Goal: Task Accomplishment & Management: Complete application form

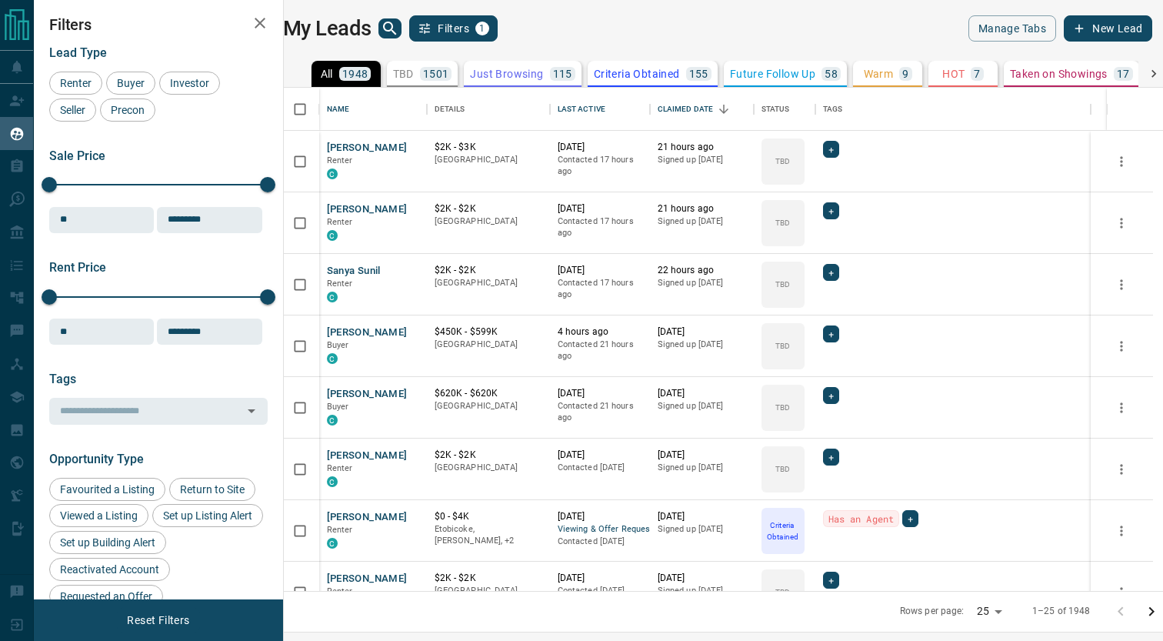
scroll to position [502, 872]
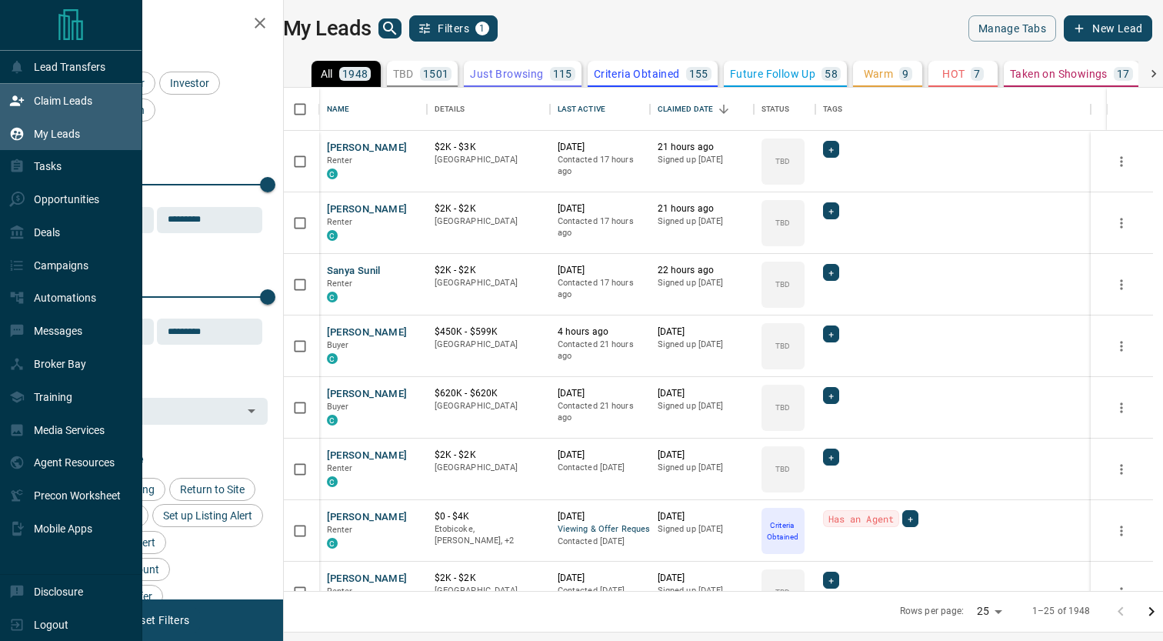
click at [25, 102] on div "Claim Leads" at bounding box center [50, 100] width 83 height 25
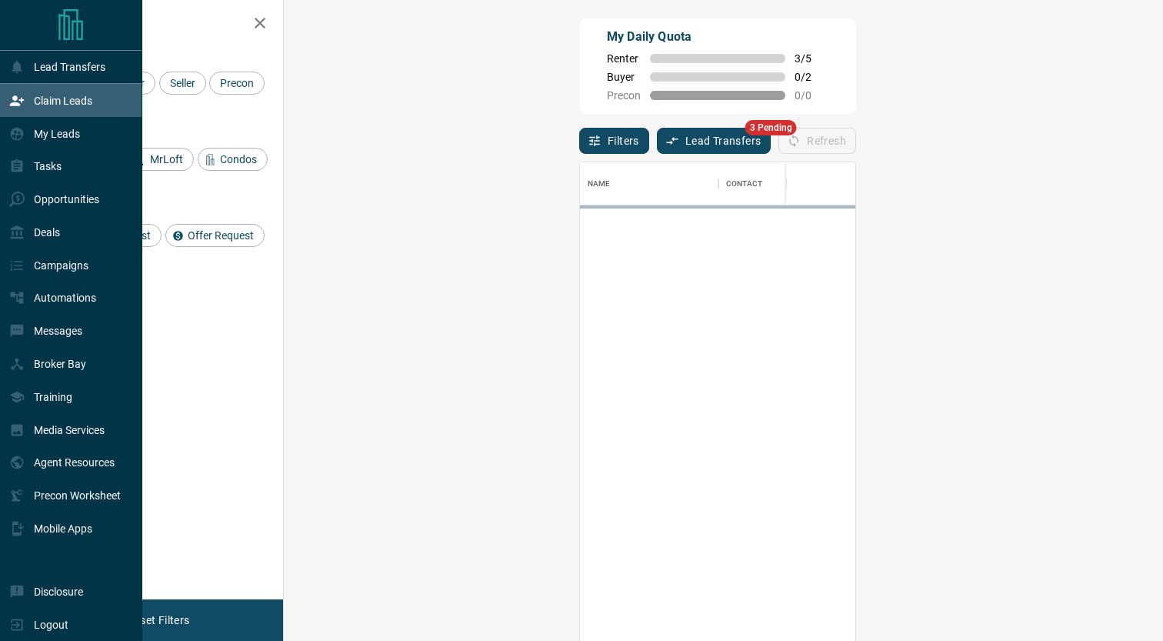
scroll to position [488, 846]
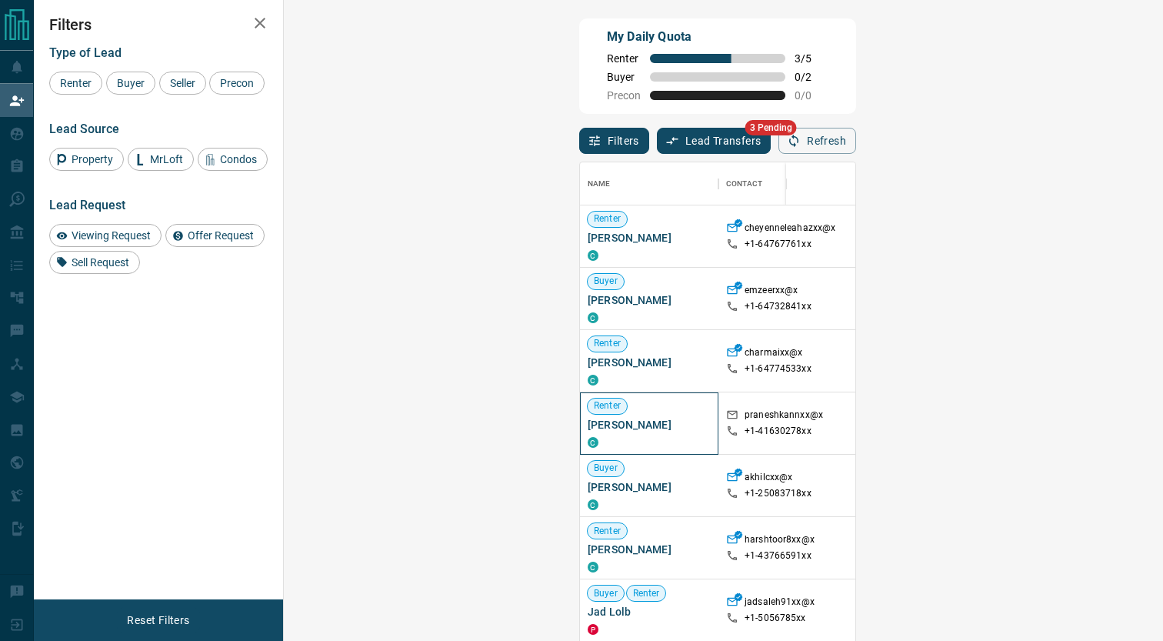
click at [588, 428] on span "[PERSON_NAME]" at bounding box center [649, 424] width 123 height 15
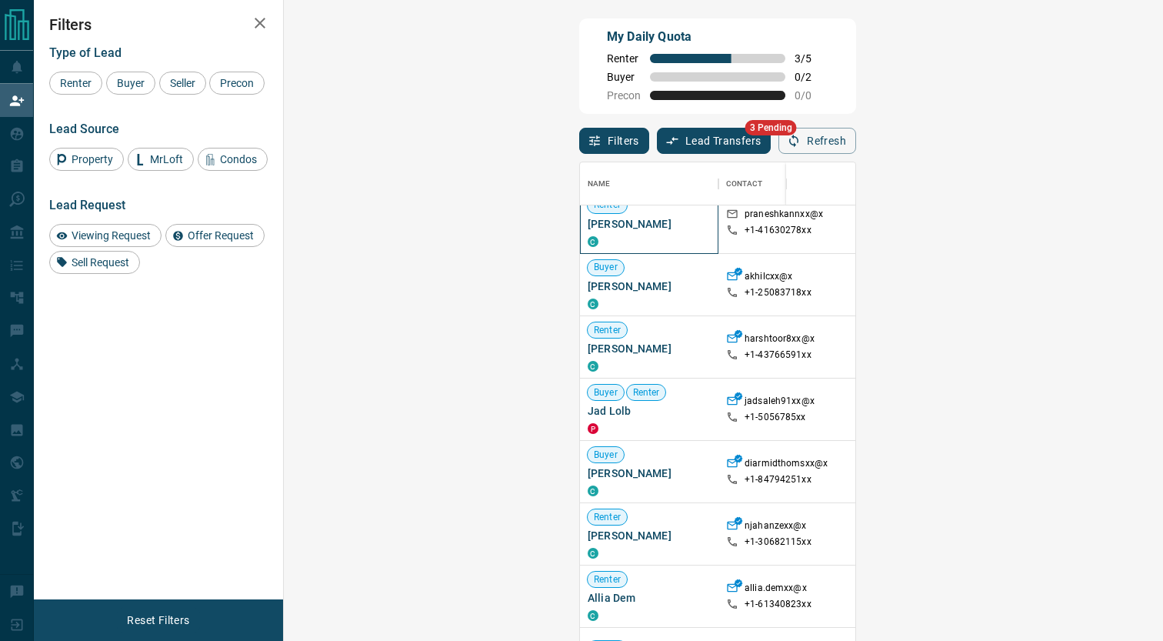
scroll to position [244, 0]
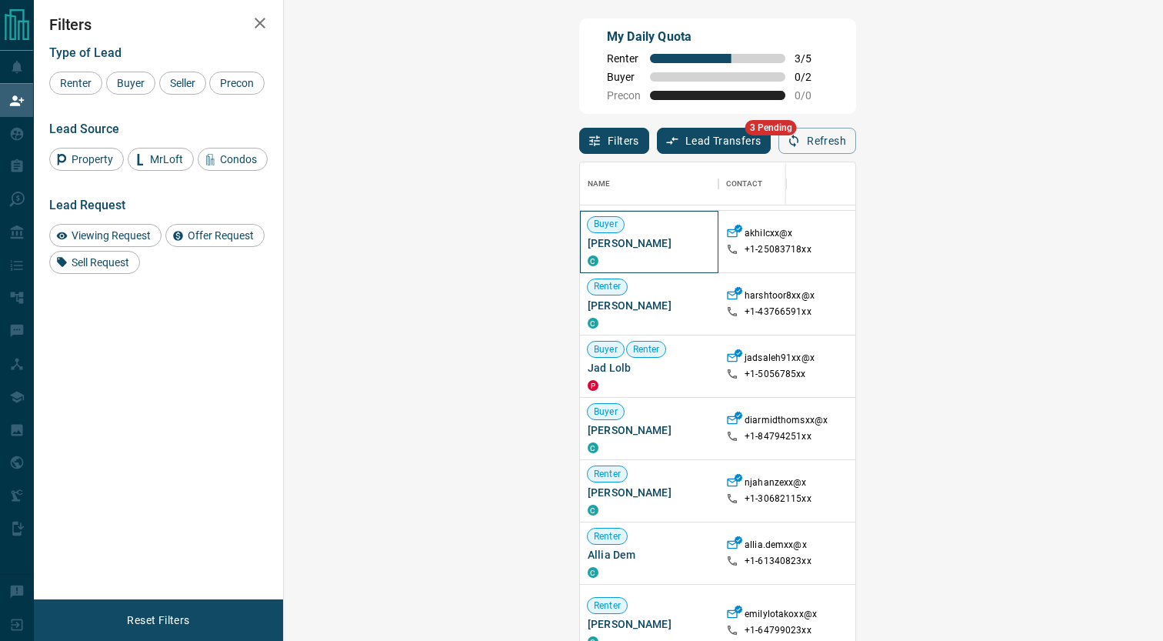
click at [588, 247] on span "[PERSON_NAME]" at bounding box center [649, 242] width 123 height 15
click at [588, 307] on span "[PERSON_NAME]" at bounding box center [649, 305] width 123 height 15
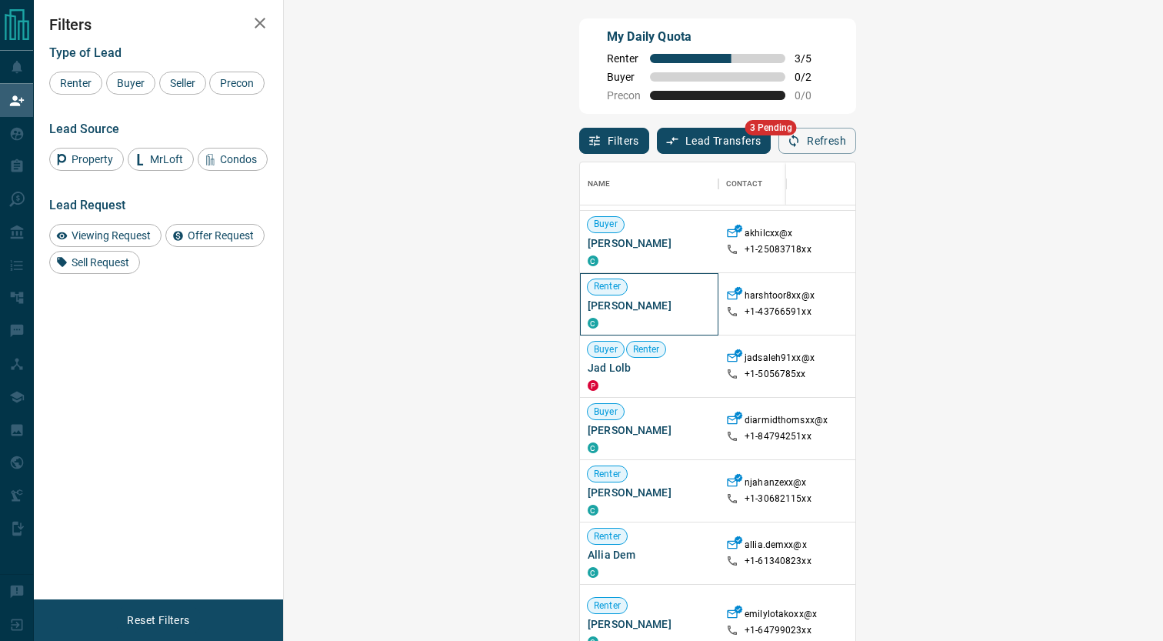
click at [588, 307] on span "[PERSON_NAME]" at bounding box center [649, 305] width 123 height 15
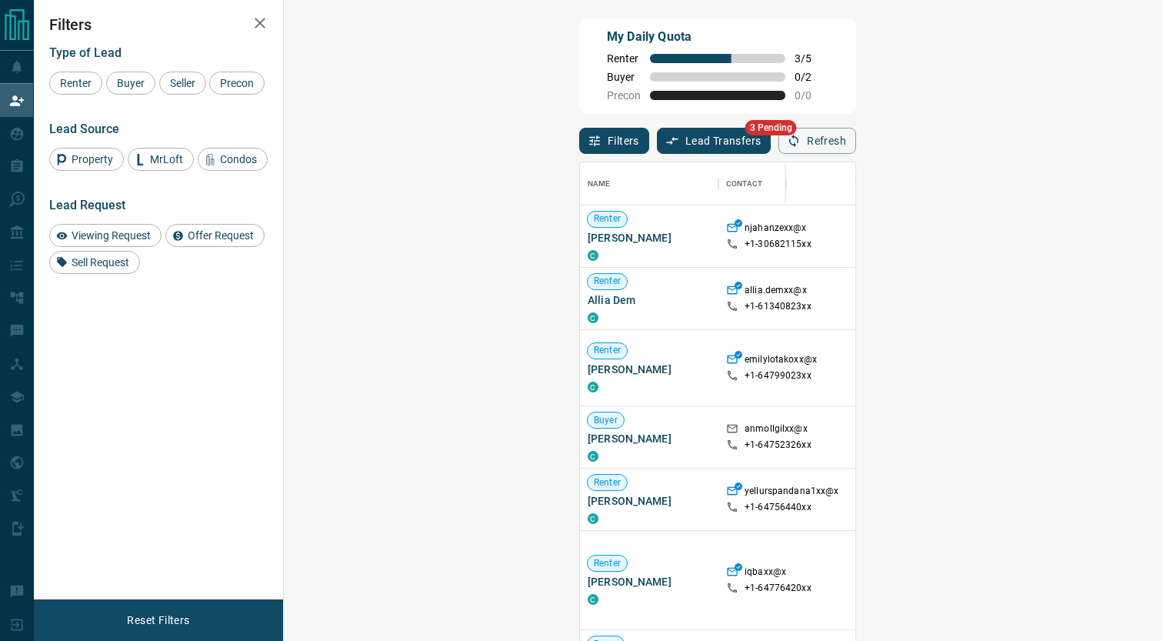
scroll to position [499, 0]
click at [588, 430] on span "[PERSON_NAME]" at bounding box center [649, 437] width 123 height 15
click at [588, 492] on span "[PERSON_NAME]" at bounding box center [649, 499] width 123 height 15
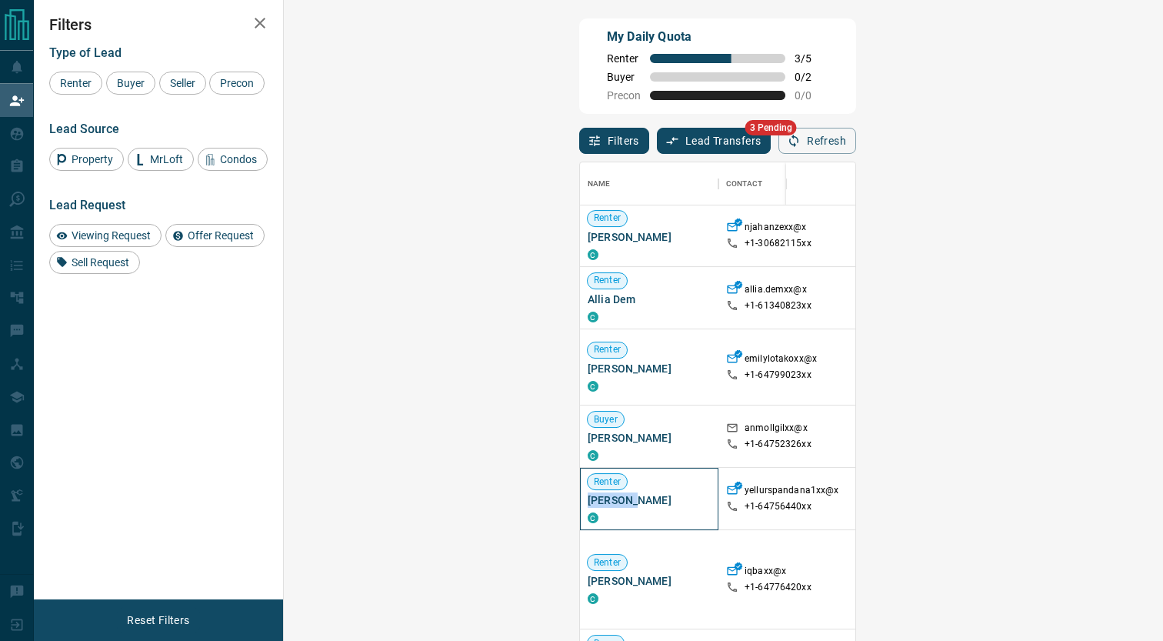
click at [588, 492] on span "[PERSON_NAME]" at bounding box center [649, 499] width 123 height 15
click at [745, 500] on p "+1- 64756440xx" at bounding box center [778, 506] width 67 height 13
drag, startPoint x: 459, startPoint y: 479, endPoint x: 524, endPoint y: 482, distance: 65.5
click at [726, 484] on div "yellurspandana1xx@x" at bounding box center [780, 492] width 108 height 16
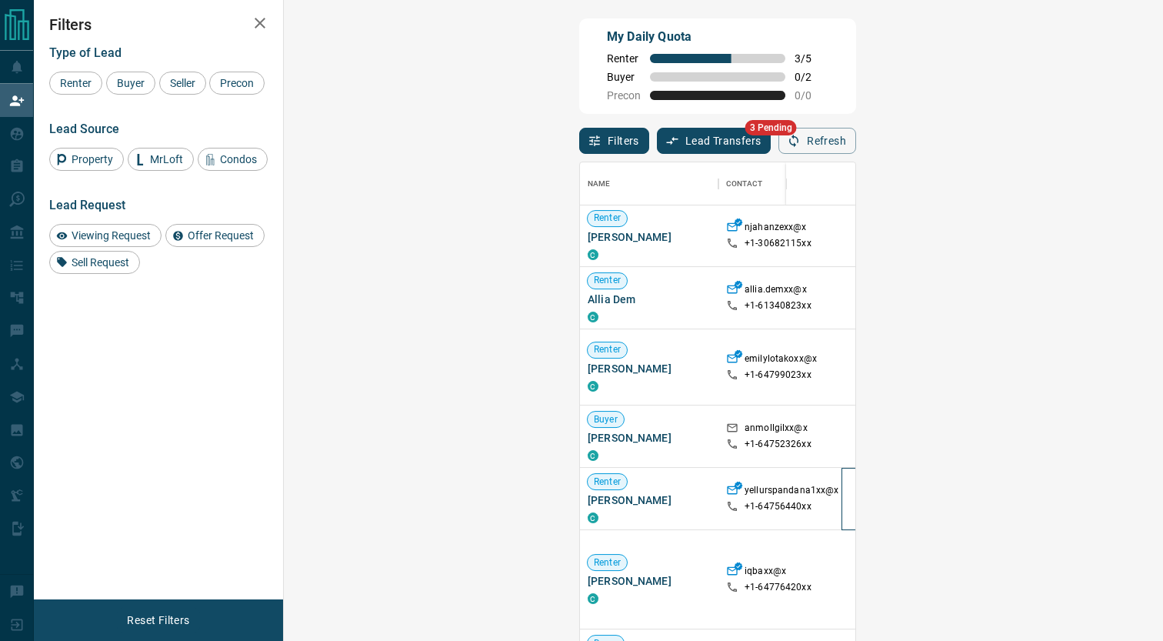
click at [842, 515] on div at bounding box center [884, 499] width 85 height 62
click at [745, 484] on p "yellurspandana1xx@x" at bounding box center [792, 492] width 94 height 16
drag, startPoint x: 462, startPoint y: 479, endPoint x: 522, endPoint y: 479, distance: 60.0
click at [745, 484] on p "yellurspandana1xx@x" at bounding box center [792, 492] width 94 height 16
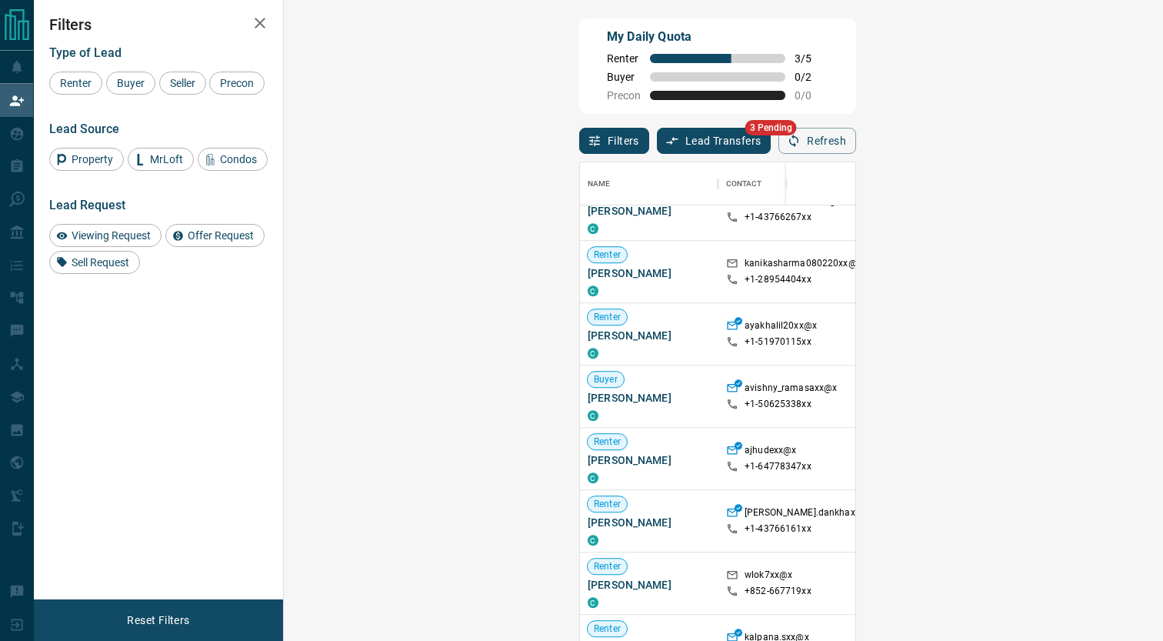
scroll to position [1249, 0]
click at [588, 462] on span "[PERSON_NAME]" at bounding box center [649, 458] width 123 height 15
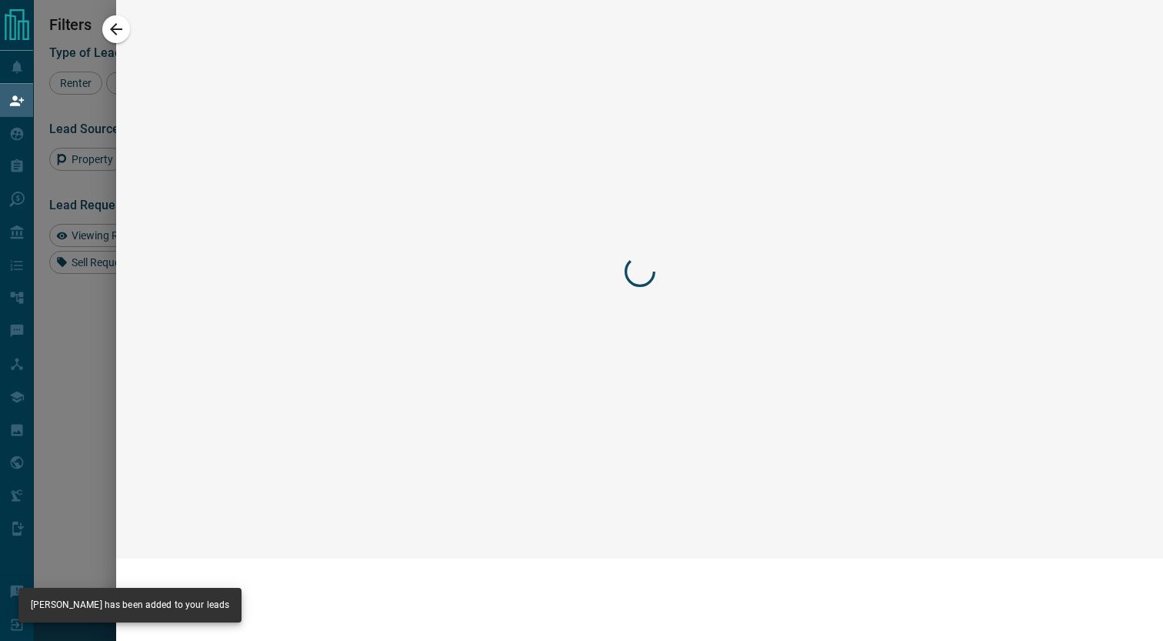
scroll to position [1124, 0]
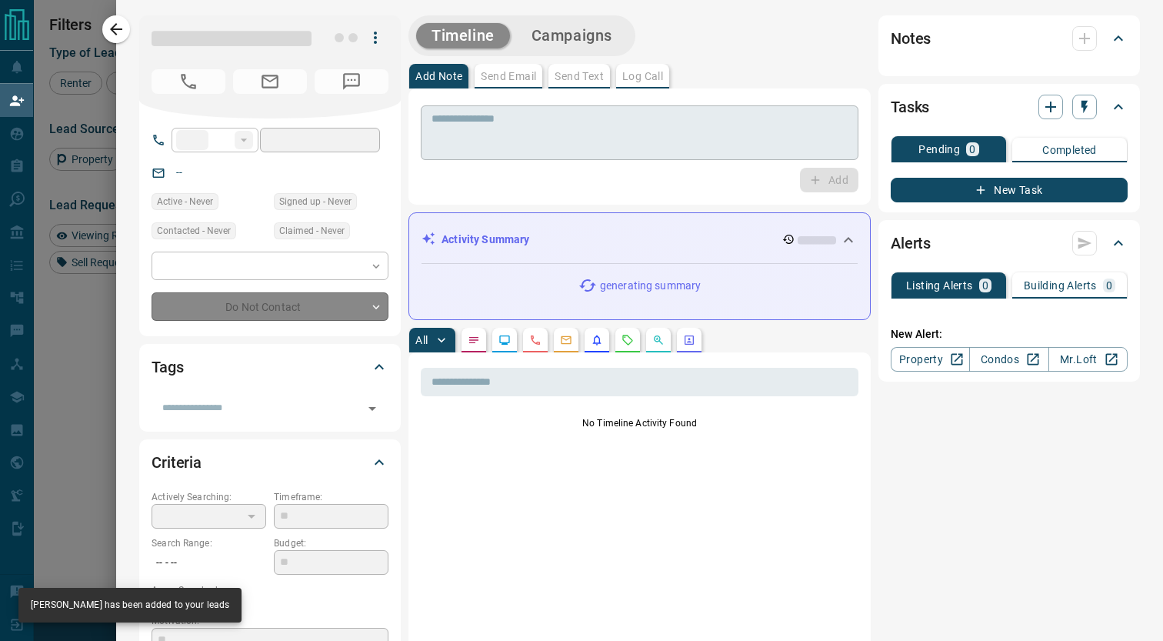
type input "**"
type input "**********"
type input "**"
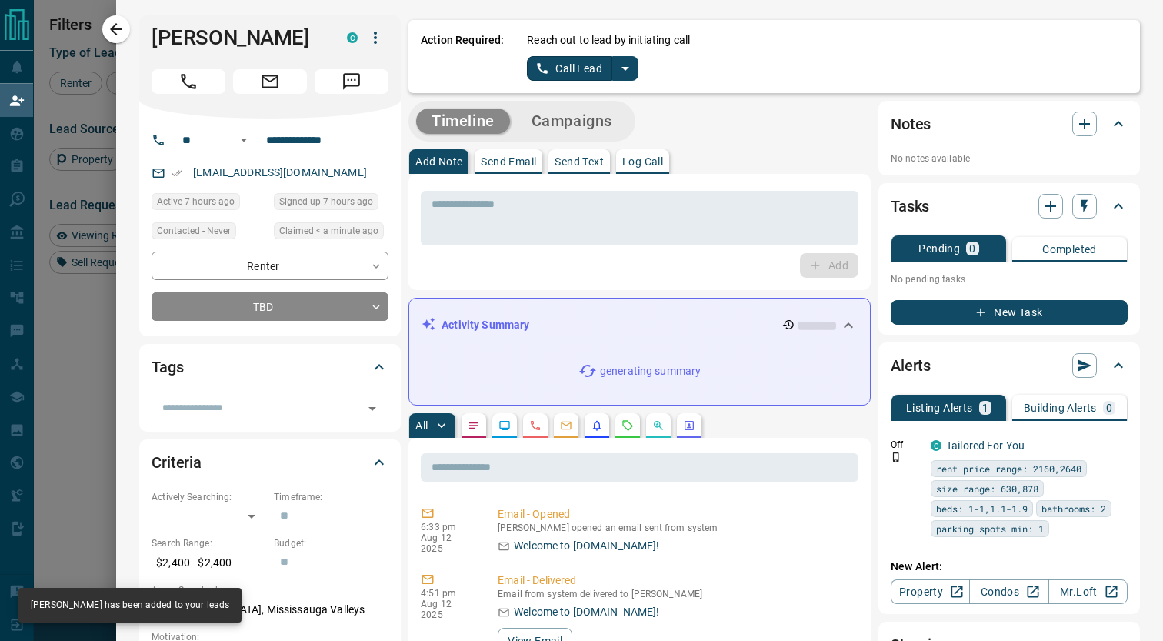
click at [625, 69] on icon "split button" at bounding box center [626, 69] width 8 height 4
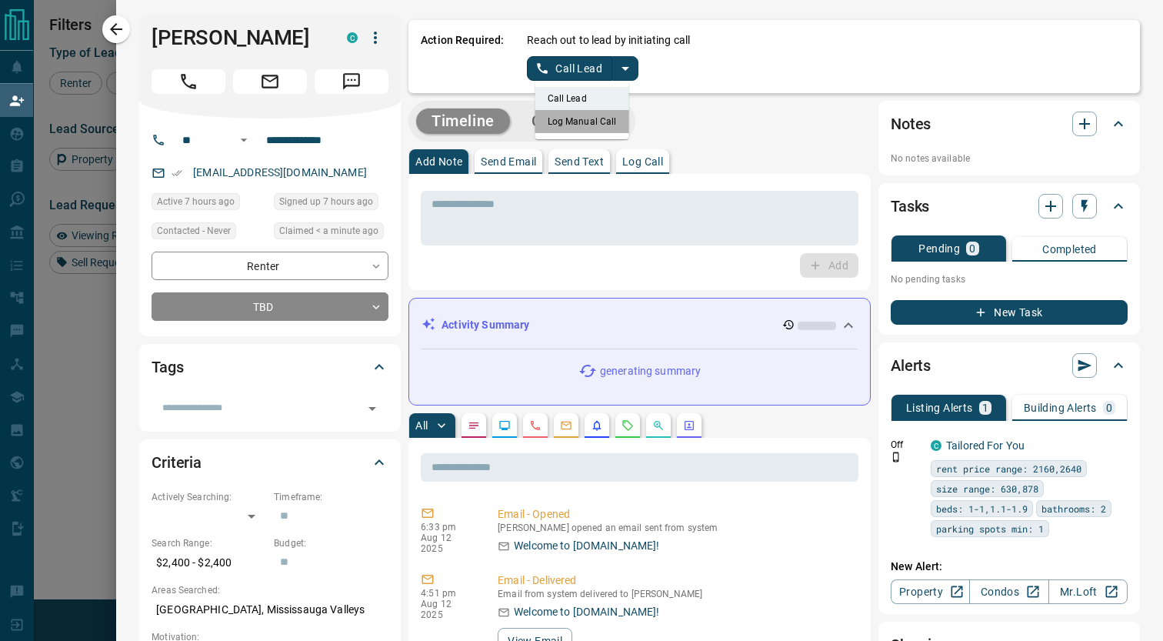
click at [590, 122] on li "Log Manual Call" at bounding box center [582, 121] width 94 height 23
click at [551, 74] on button "Log Manual Call" at bounding box center [578, 68] width 102 height 25
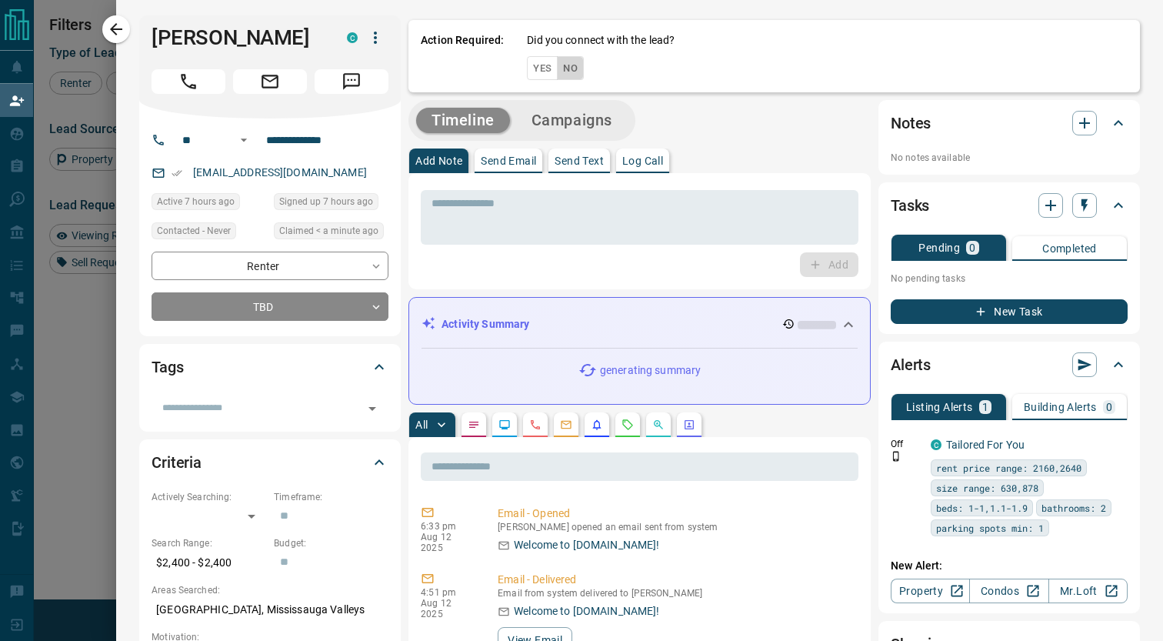
click at [570, 72] on button "No" at bounding box center [570, 68] width 27 height 24
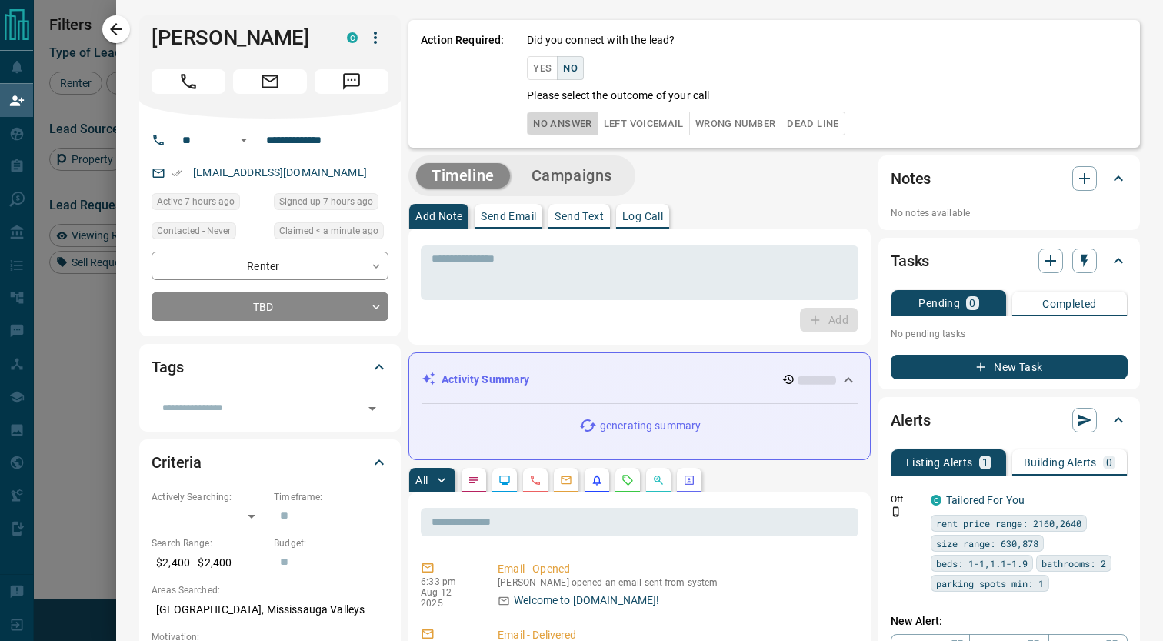
click at [567, 129] on button "No Answer" at bounding box center [562, 124] width 71 height 24
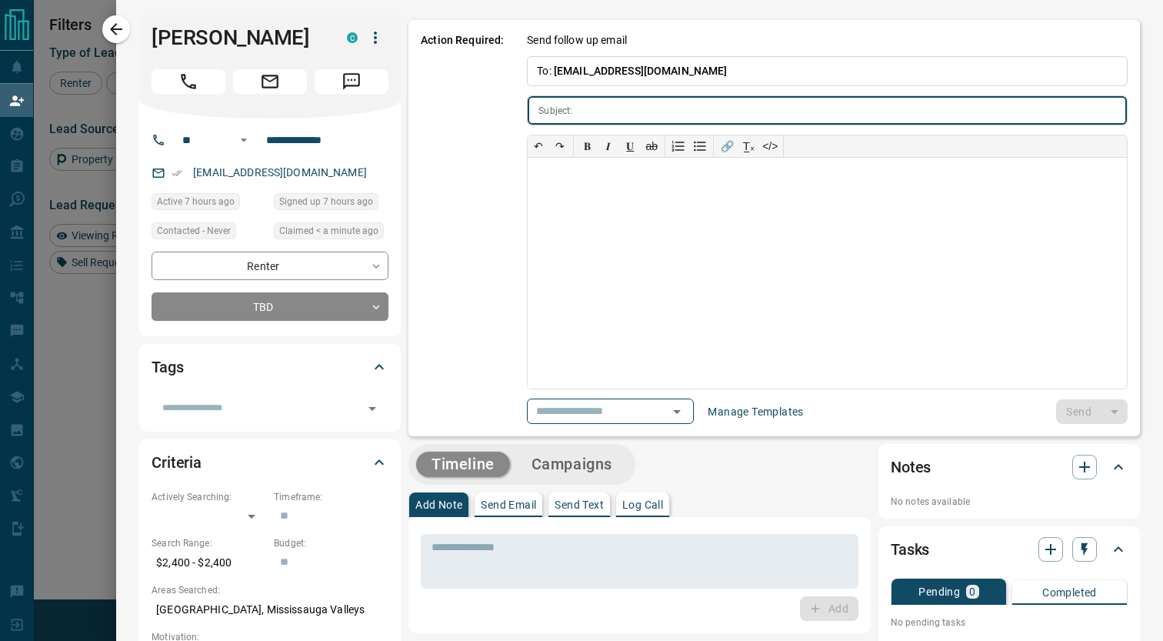
type input "**********"
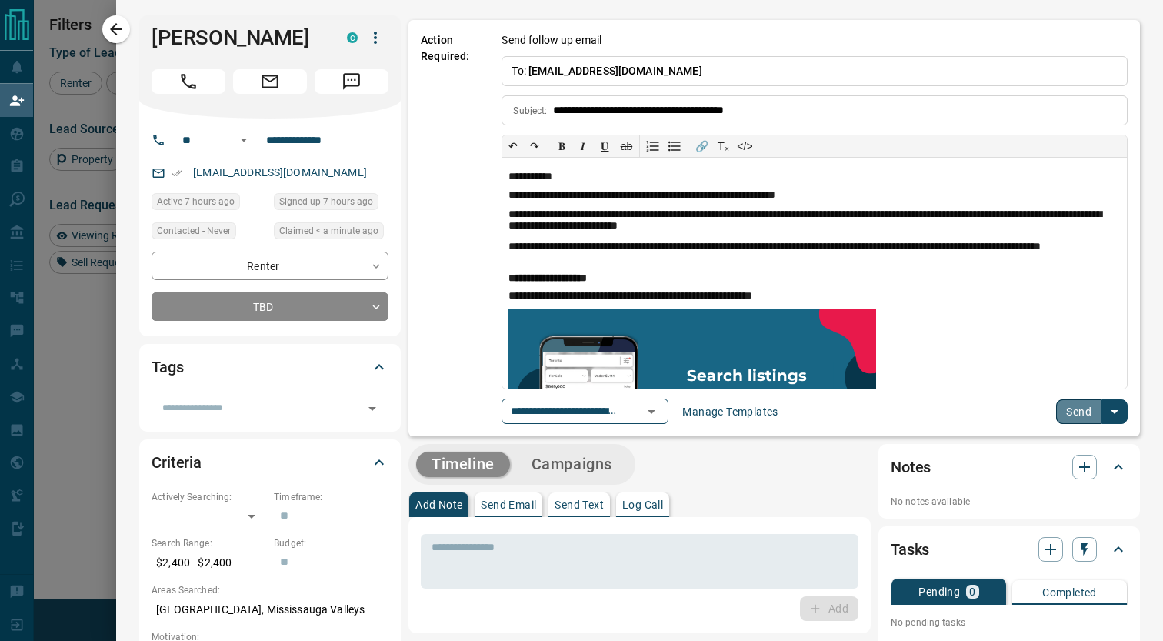
click at [1093, 416] on button "Send" at bounding box center [1078, 411] width 45 height 25
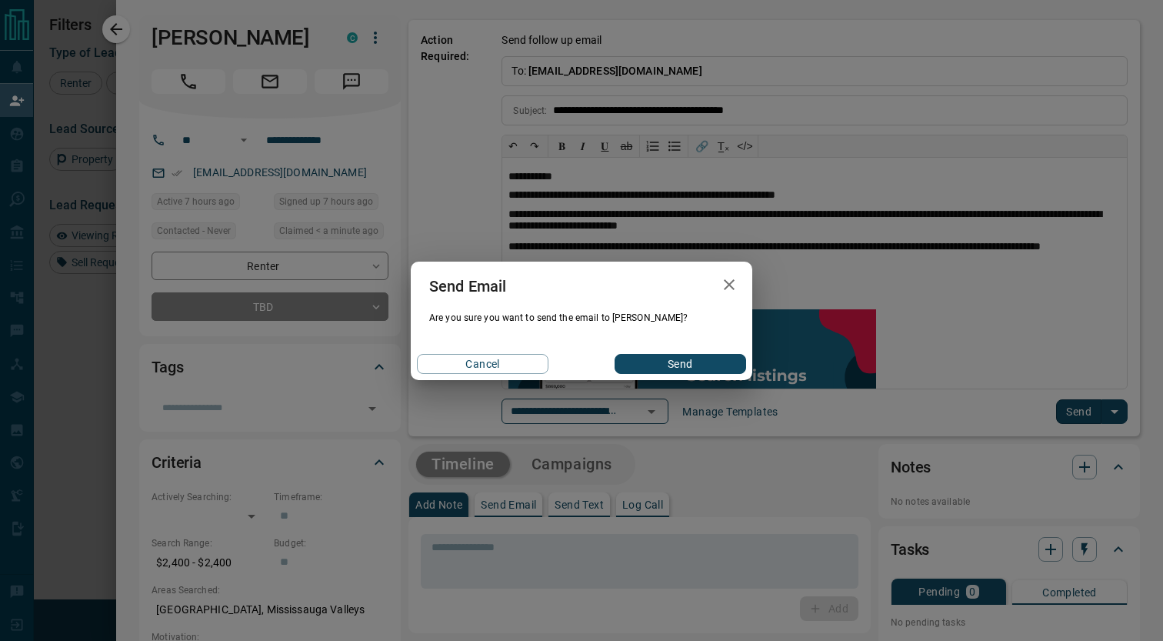
click at [659, 367] on button "Send" at bounding box center [681, 364] width 132 height 20
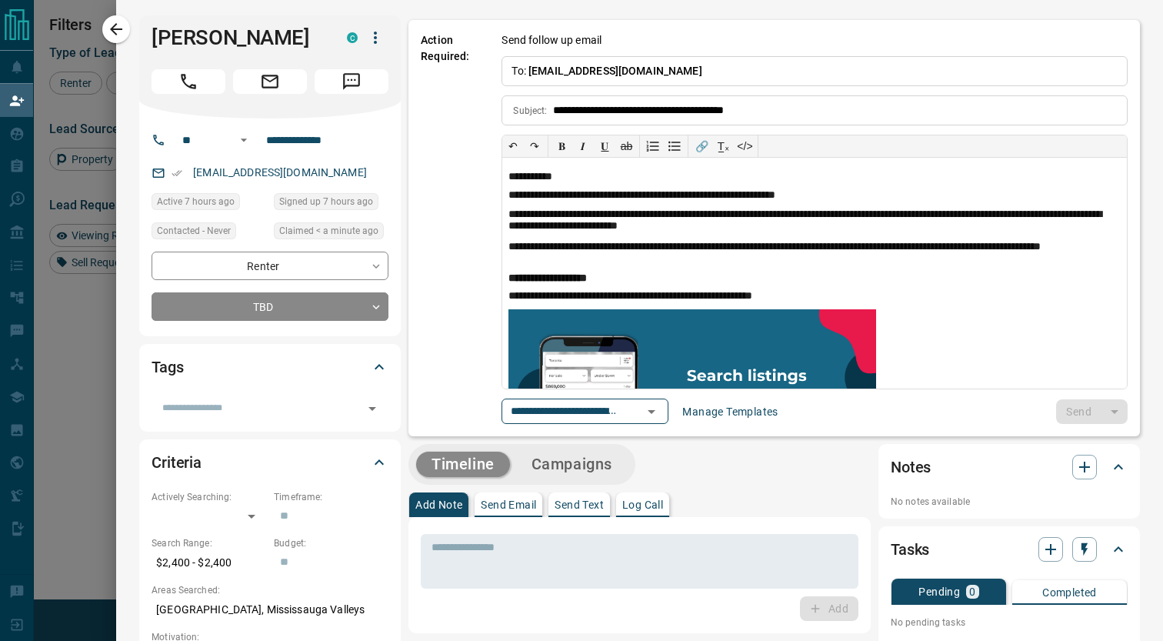
click at [102, 335] on div at bounding box center [581, 320] width 1163 height 641
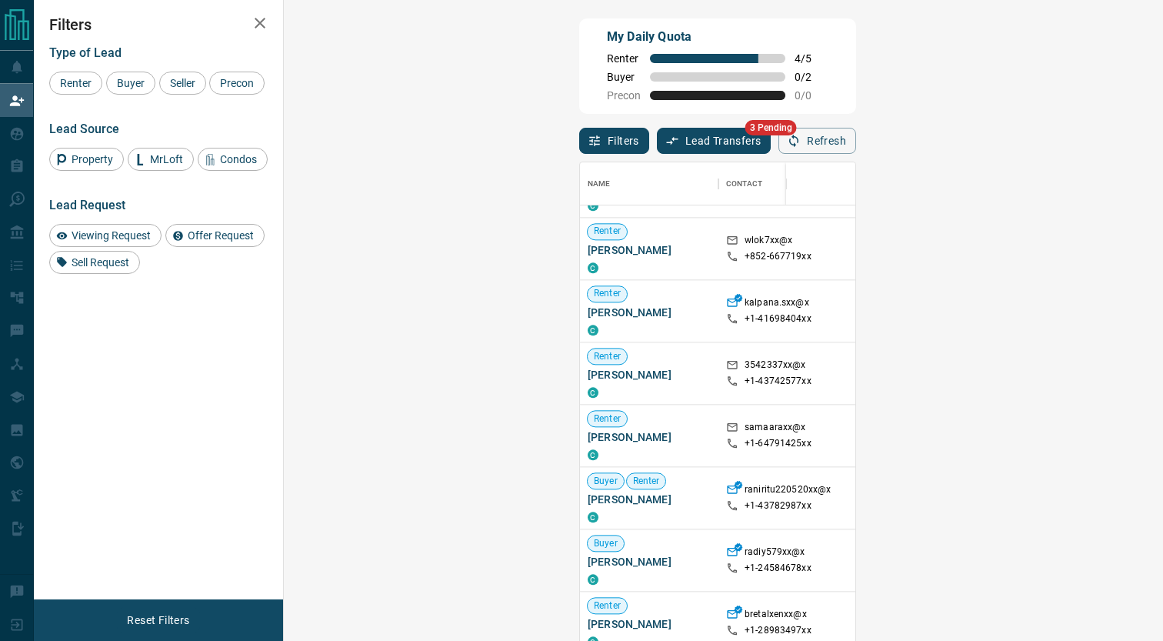
scroll to position [1583, 0]
click at [588, 509] on div "Buyer Renter RITU RANI C" at bounding box center [649, 496] width 123 height 49
click at [588, 499] on span "[PERSON_NAME]" at bounding box center [649, 498] width 123 height 15
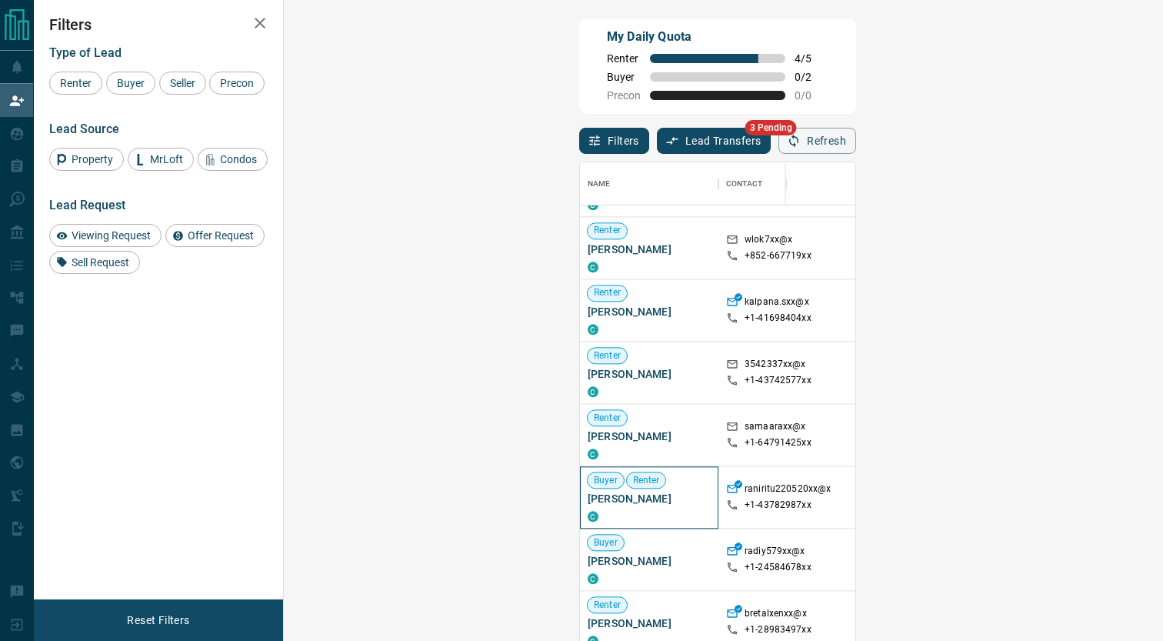
click at [588, 499] on span "[PERSON_NAME]" at bounding box center [649, 498] width 123 height 15
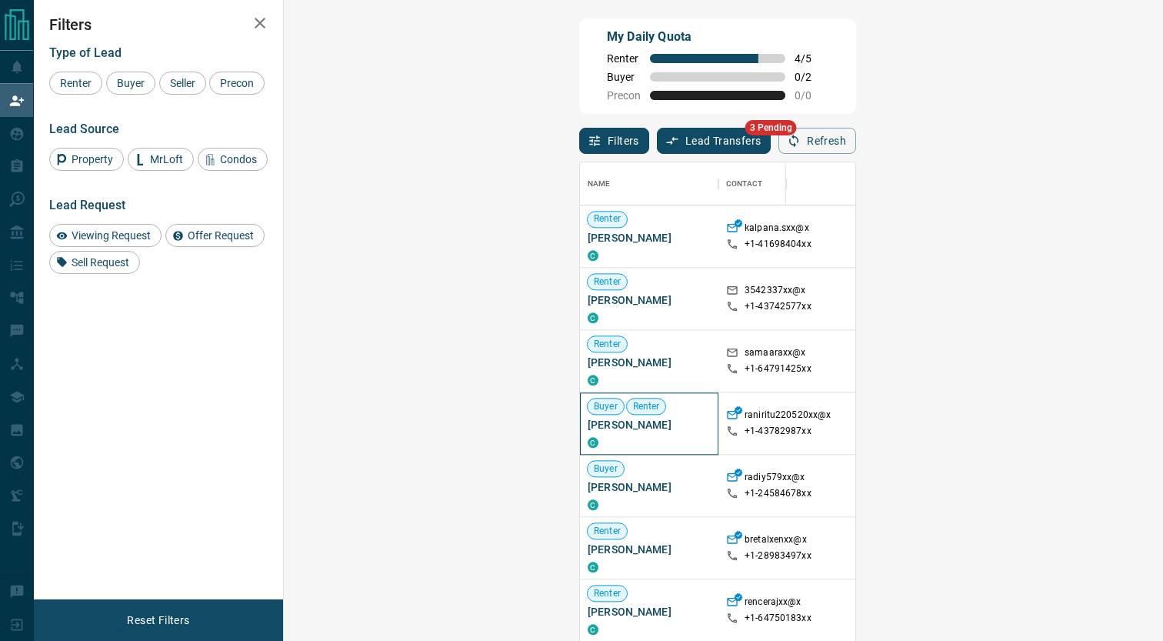
scroll to position [1702, 0]
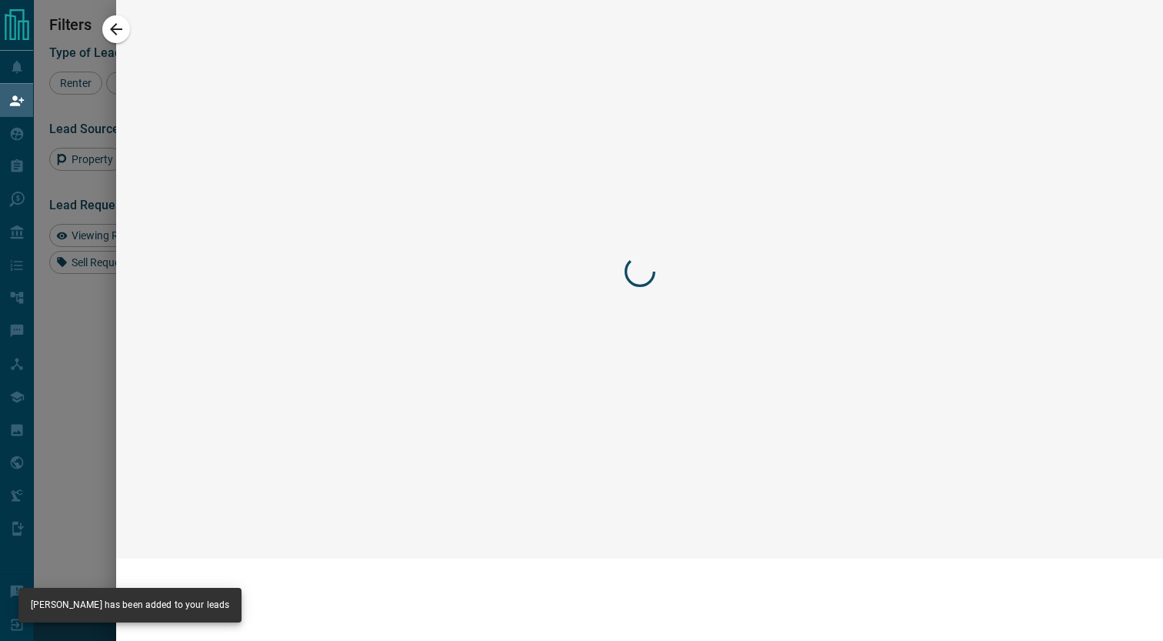
scroll to position [1577, 0]
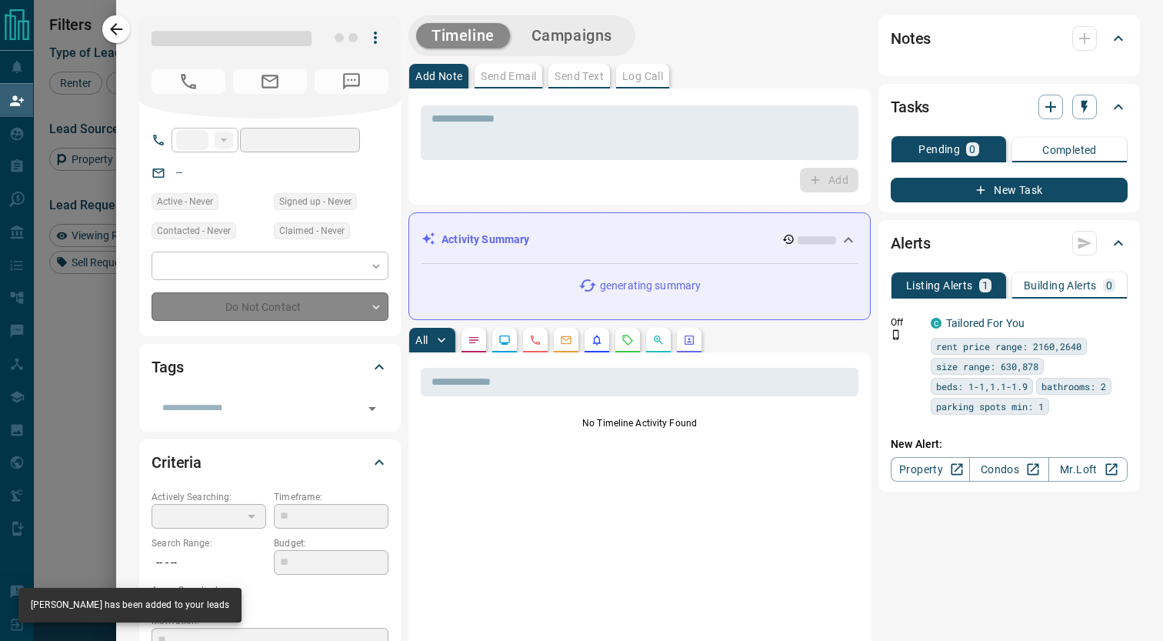
type input "**"
type input "**********"
type input "**"
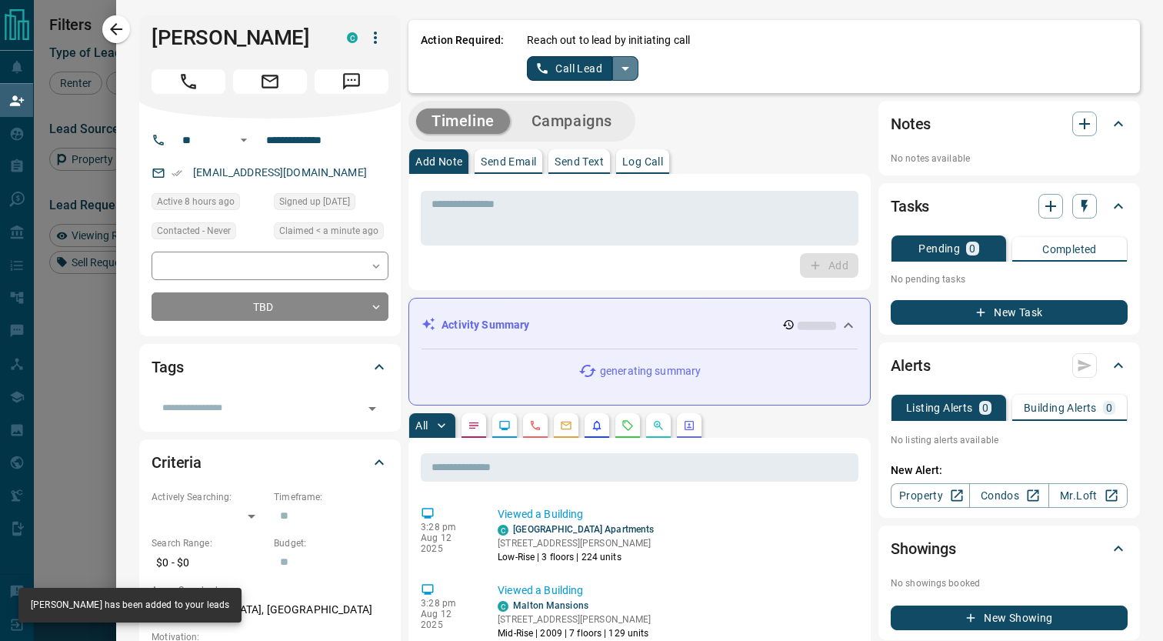
click at [623, 70] on icon "split button" at bounding box center [626, 69] width 8 height 4
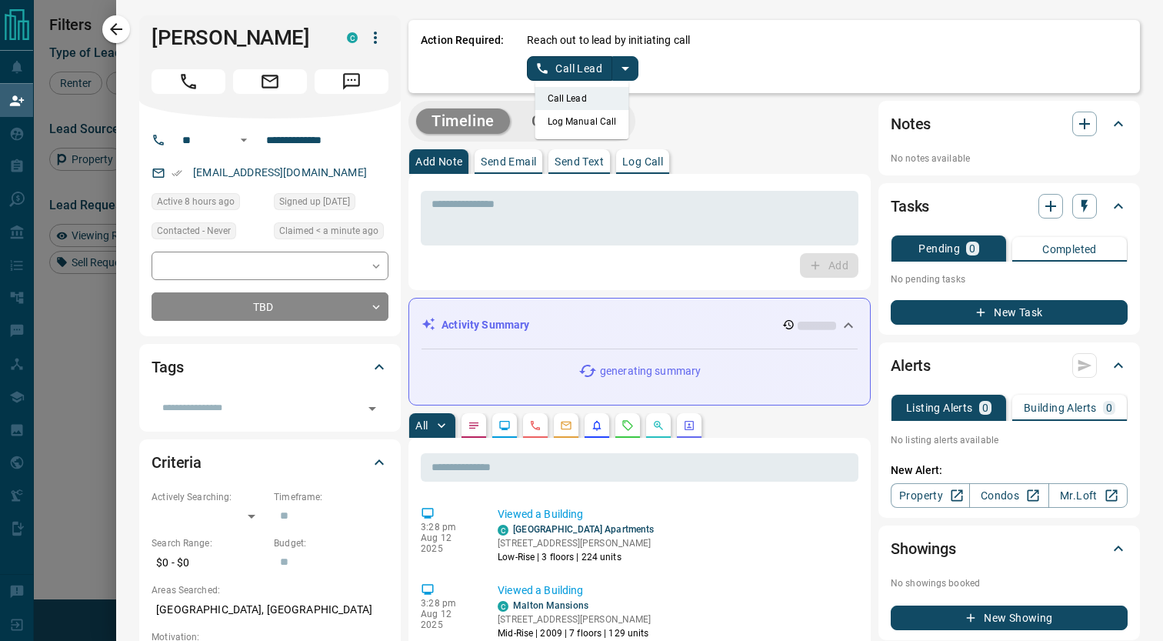
click at [566, 118] on li "Log Manual Call" at bounding box center [582, 121] width 94 height 23
click at [541, 55] on div "Reach out to lead by initiating call Log Manual Call" at bounding box center [827, 56] width 601 height 48
click at [545, 62] on button "Log Manual Call" at bounding box center [578, 68] width 102 height 25
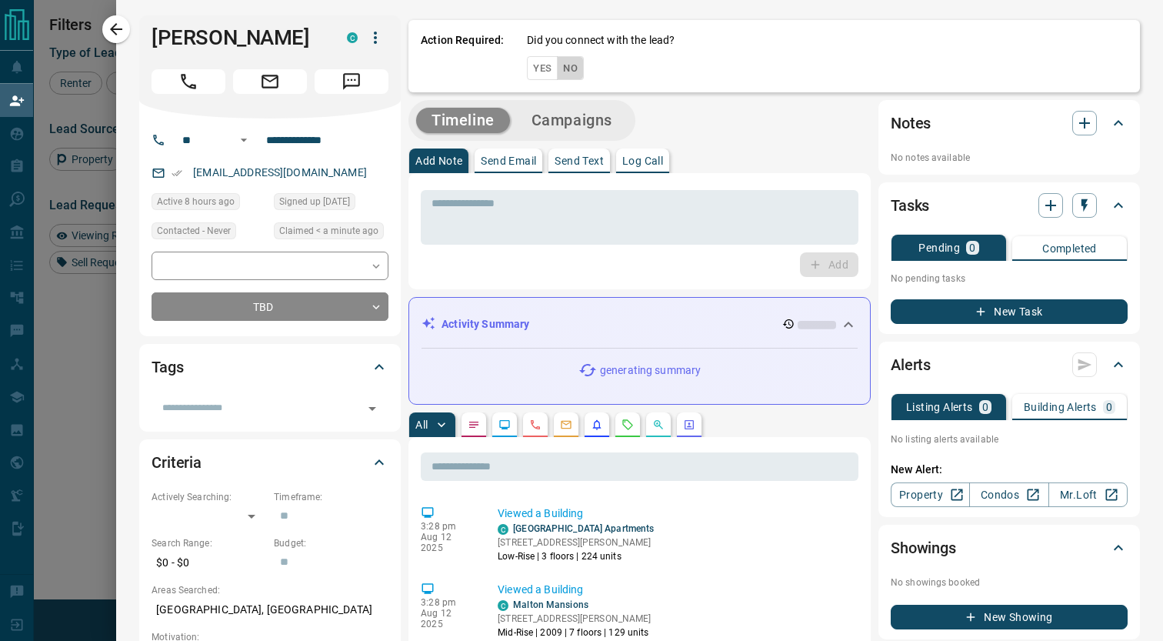
click at [567, 68] on button "No" at bounding box center [570, 68] width 27 height 24
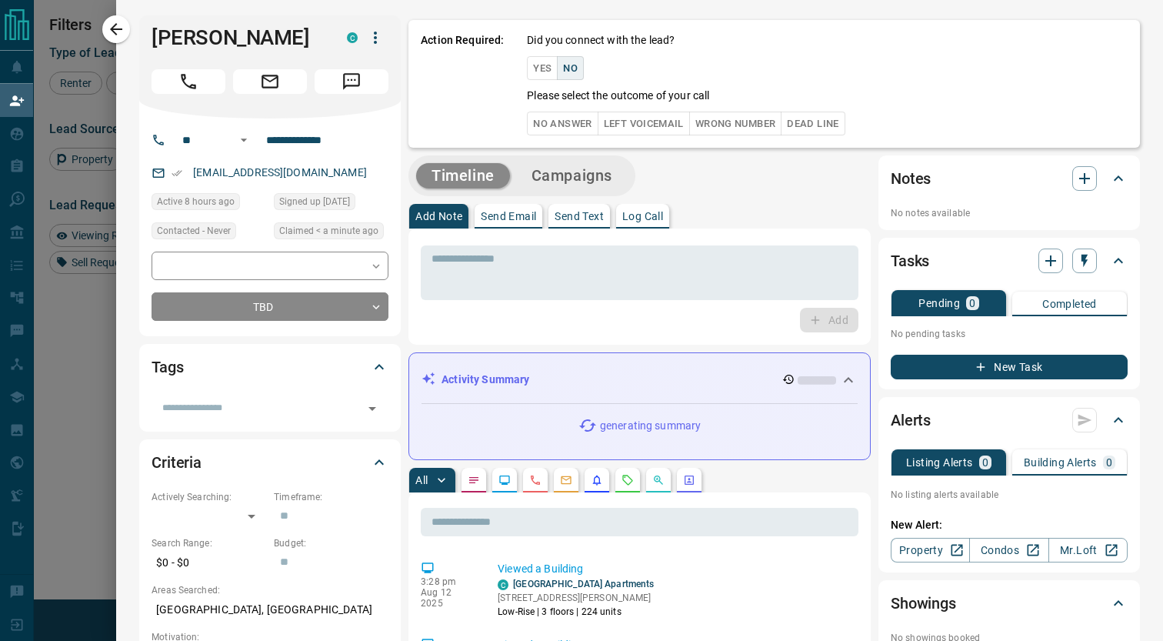
click at [569, 132] on button "No Answer" at bounding box center [562, 124] width 71 height 24
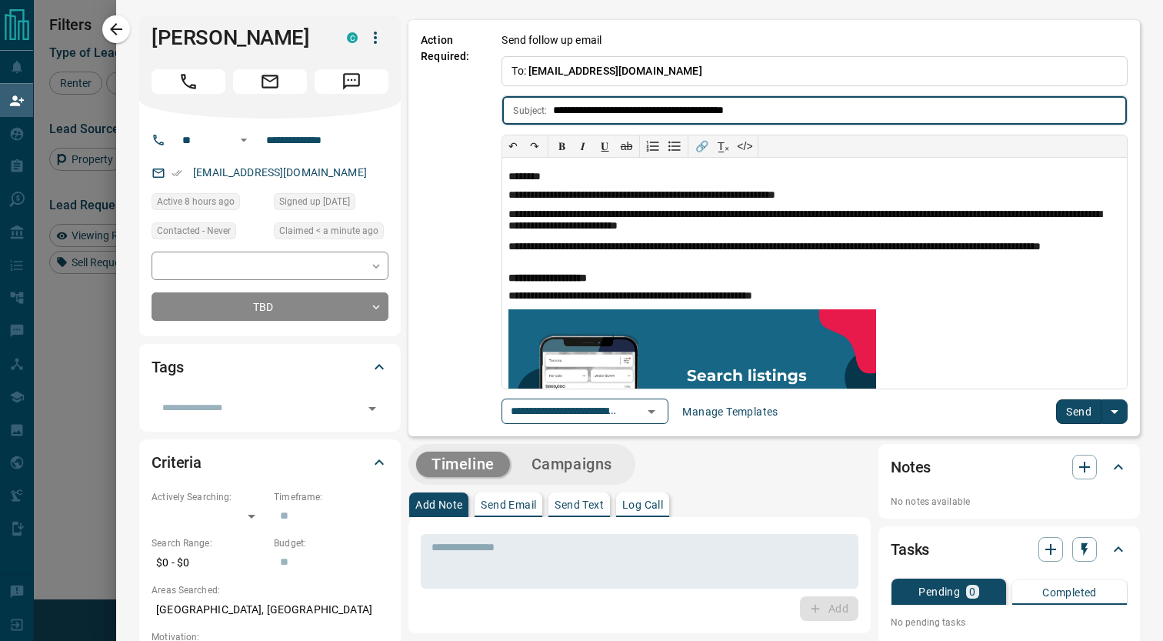
click at [1079, 412] on button "Send" at bounding box center [1078, 411] width 45 height 25
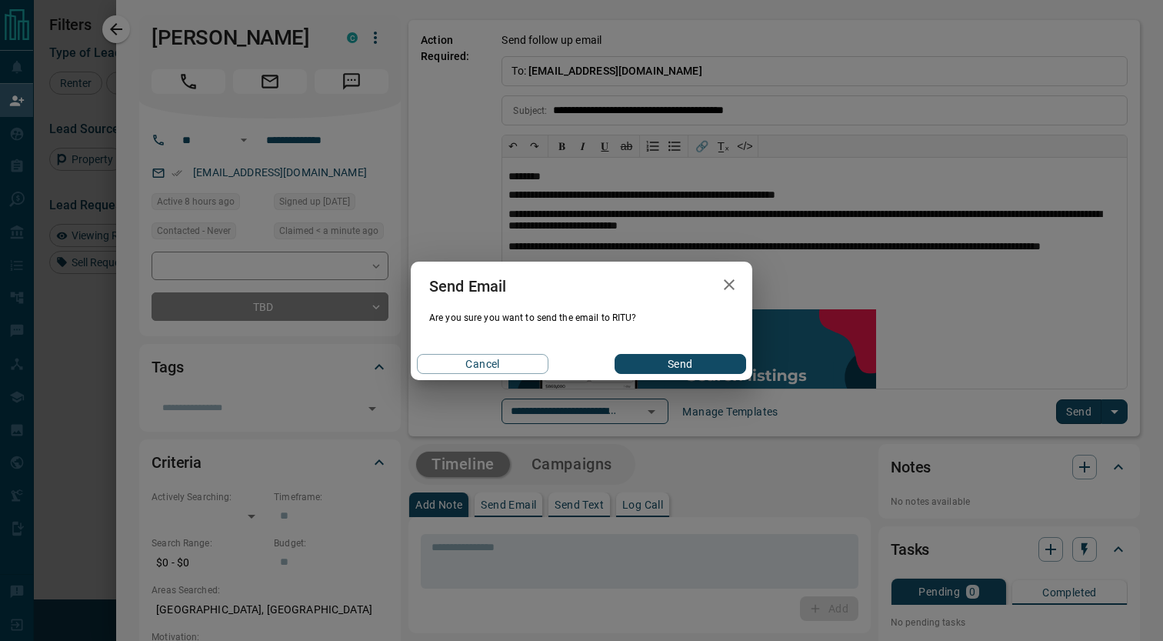
click at [695, 362] on button "Send" at bounding box center [681, 364] width 132 height 20
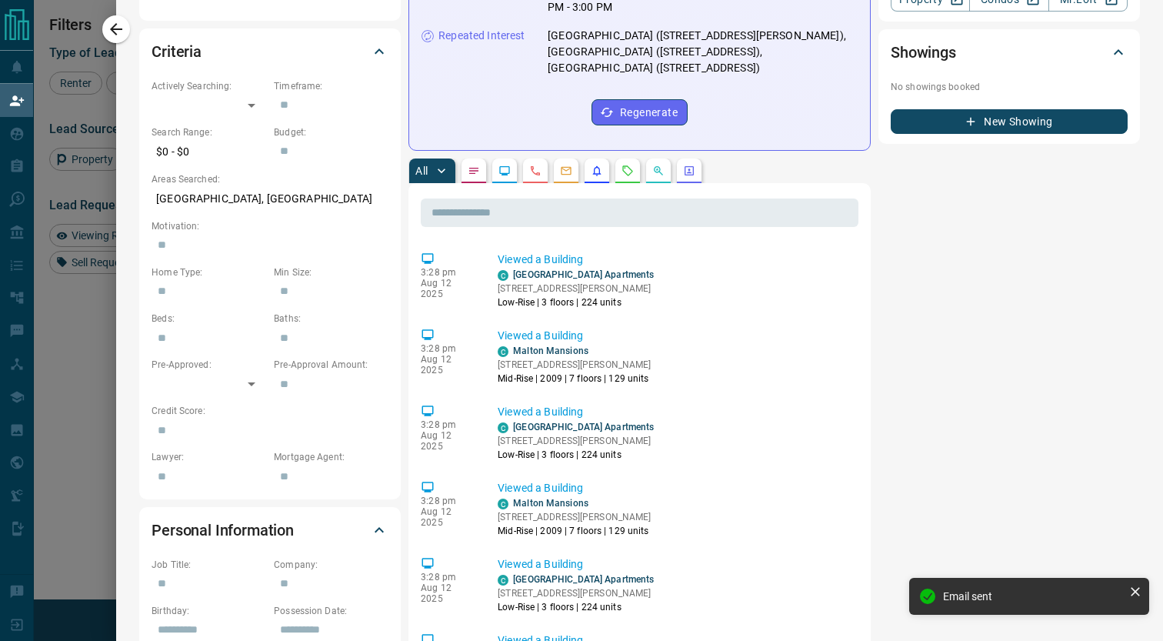
scroll to position [334, 0]
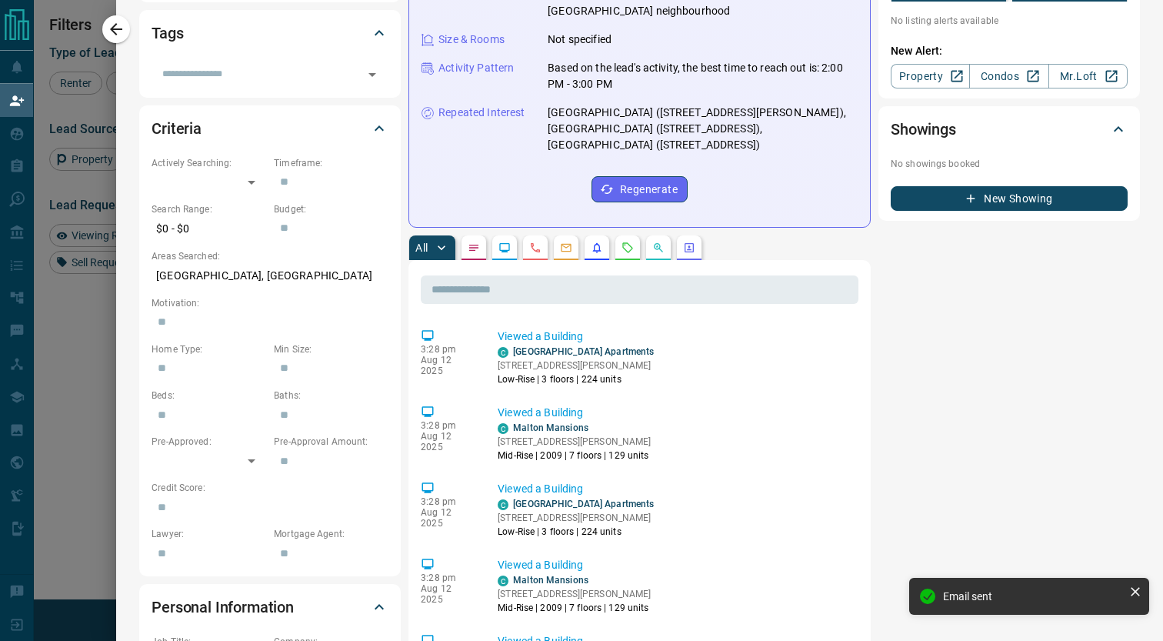
click at [92, 451] on div at bounding box center [581, 320] width 1163 height 641
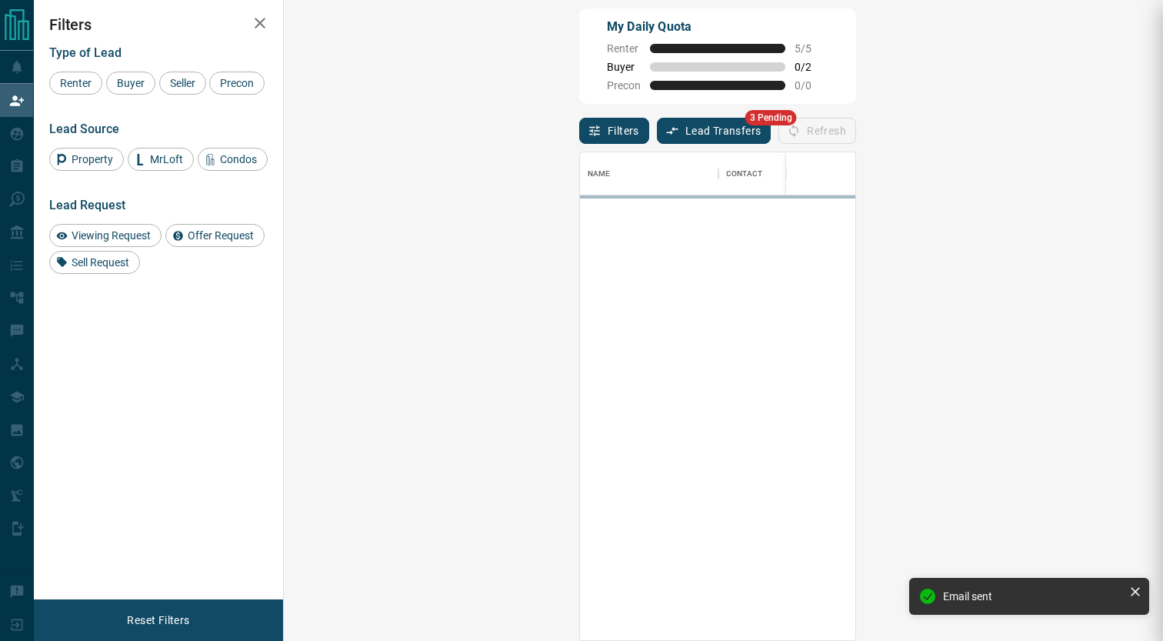
scroll to position [488, 846]
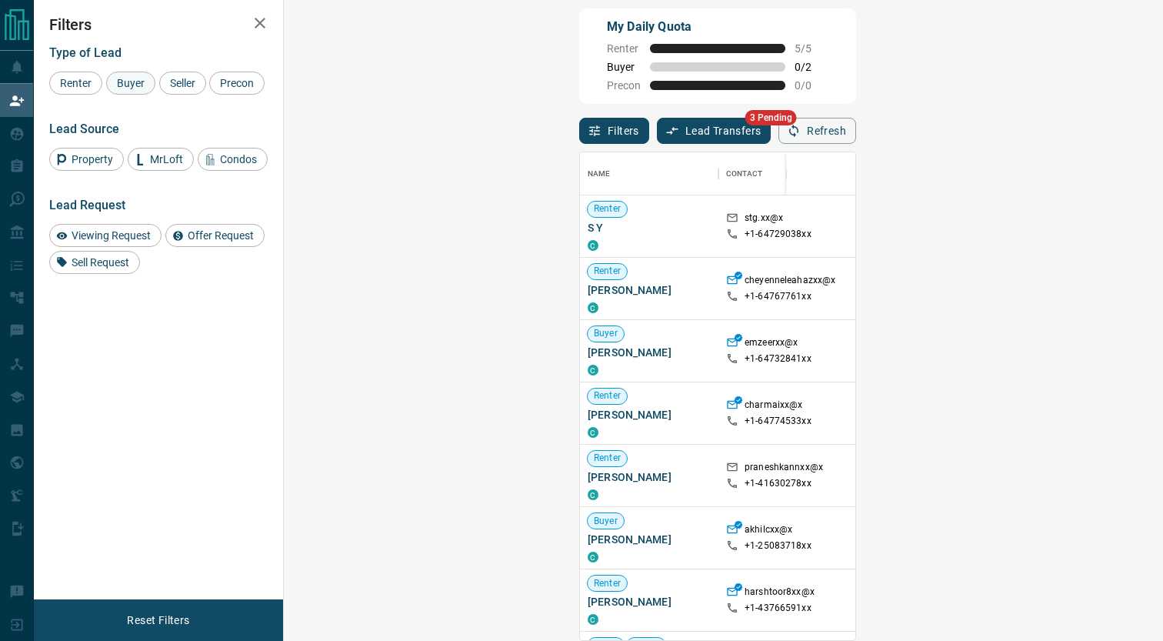
click at [122, 83] on span "Buyer" at bounding box center [131, 83] width 38 height 12
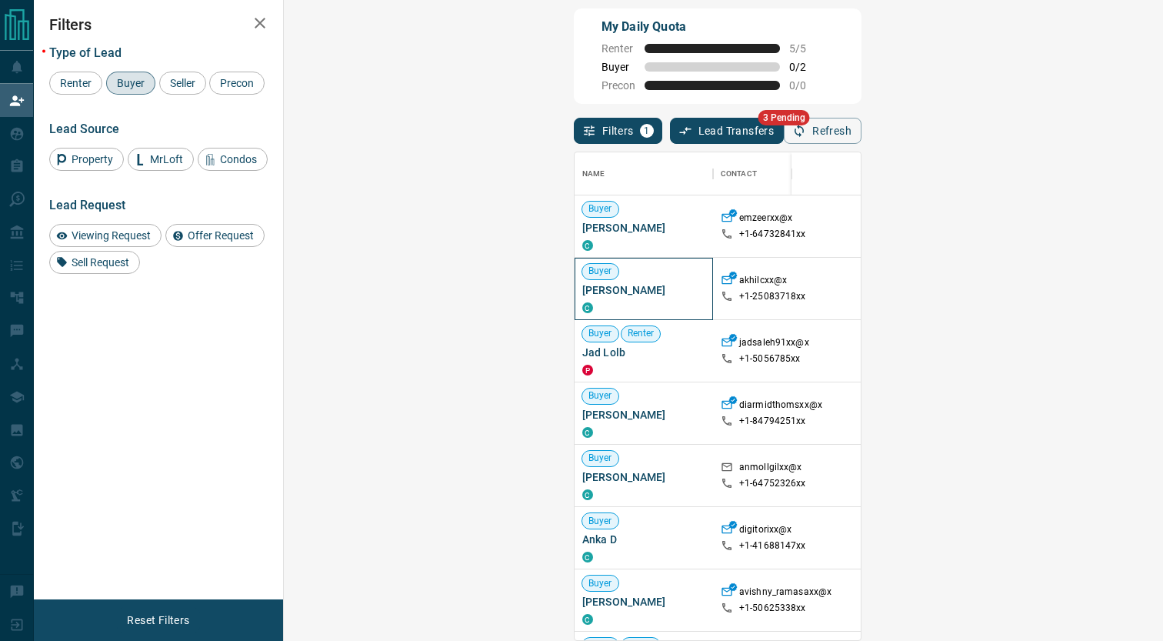
click at [582, 287] on span "[PERSON_NAME]" at bounding box center [643, 289] width 123 height 15
click at [582, 412] on span "[PERSON_NAME]" at bounding box center [643, 414] width 123 height 15
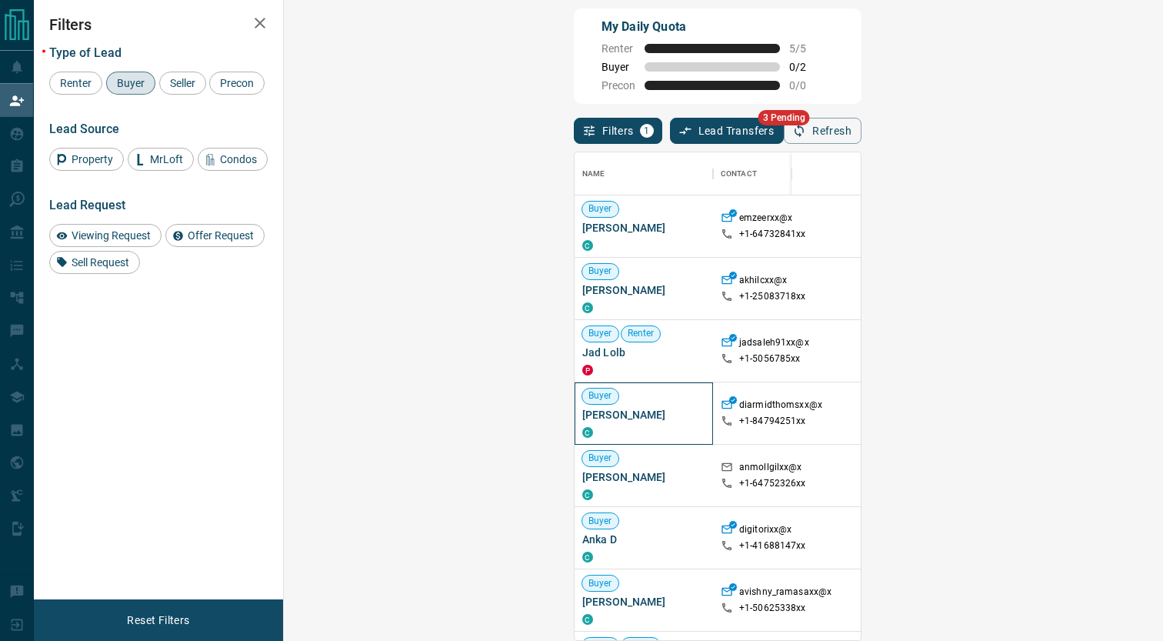
click at [582, 412] on span "[PERSON_NAME]" at bounding box center [643, 414] width 123 height 15
click at [739, 400] on p "diarmidthomsxx@x" at bounding box center [780, 407] width 83 height 16
drag, startPoint x: 459, startPoint y: 416, endPoint x: 489, endPoint y: 417, distance: 30.8
click at [721, 417] on div "+1- 84794251xx" at bounding box center [775, 421] width 108 height 13
click at [582, 412] on span "[PERSON_NAME]" at bounding box center [643, 414] width 123 height 15
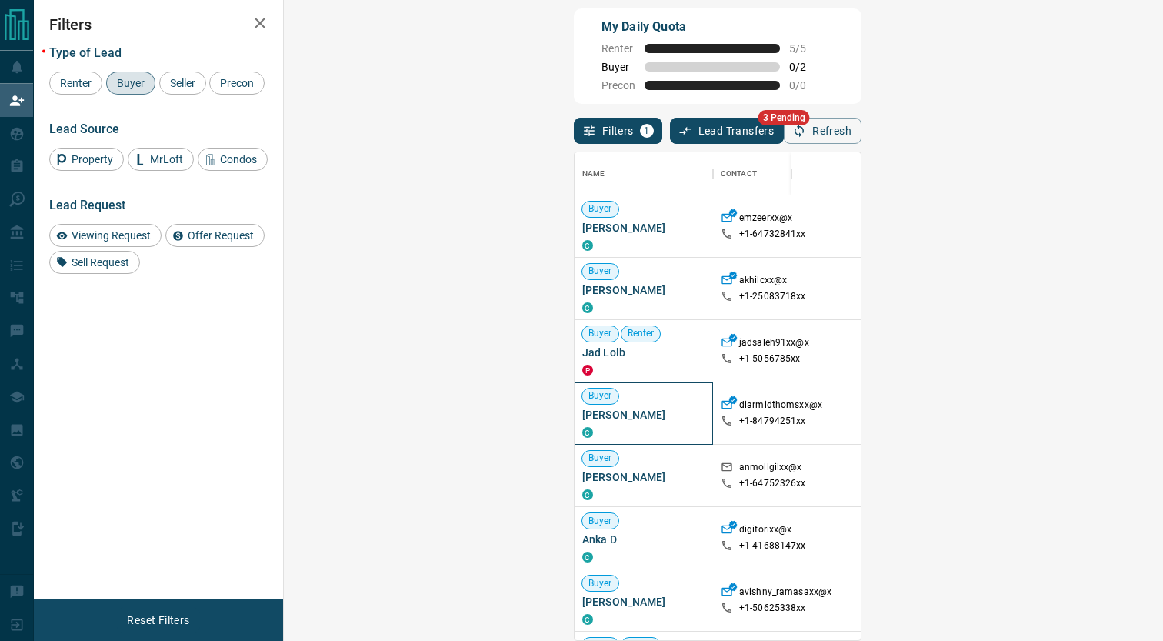
click at [582, 412] on span "[PERSON_NAME]" at bounding box center [643, 414] width 123 height 15
click at [582, 476] on span "[PERSON_NAME]" at bounding box center [643, 476] width 123 height 15
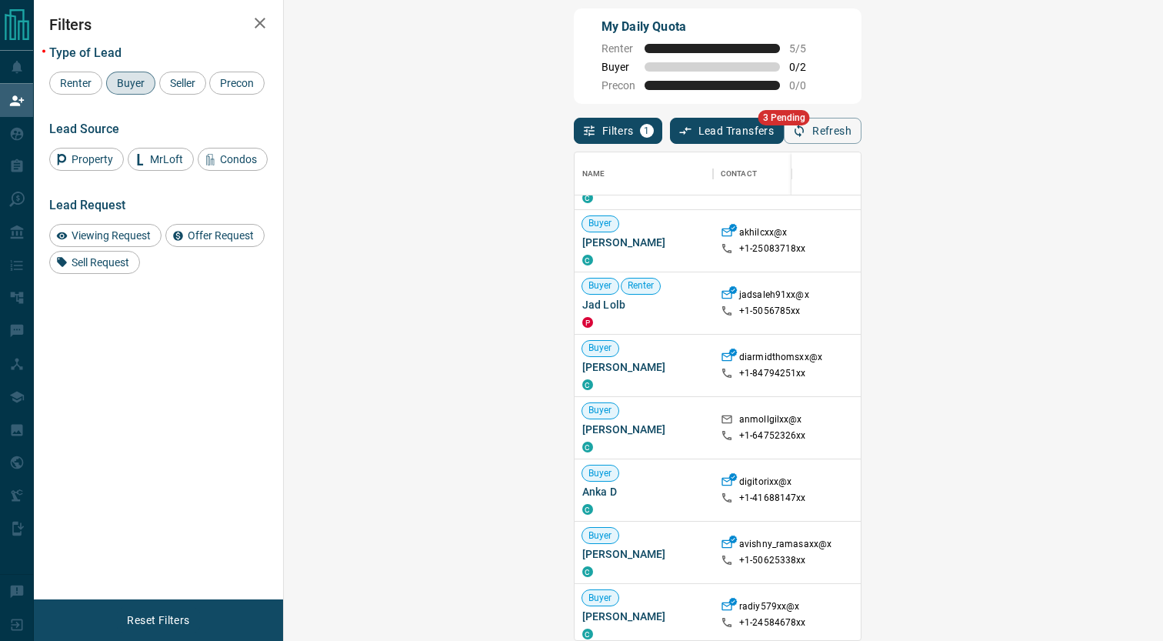
scroll to position [65, 0]
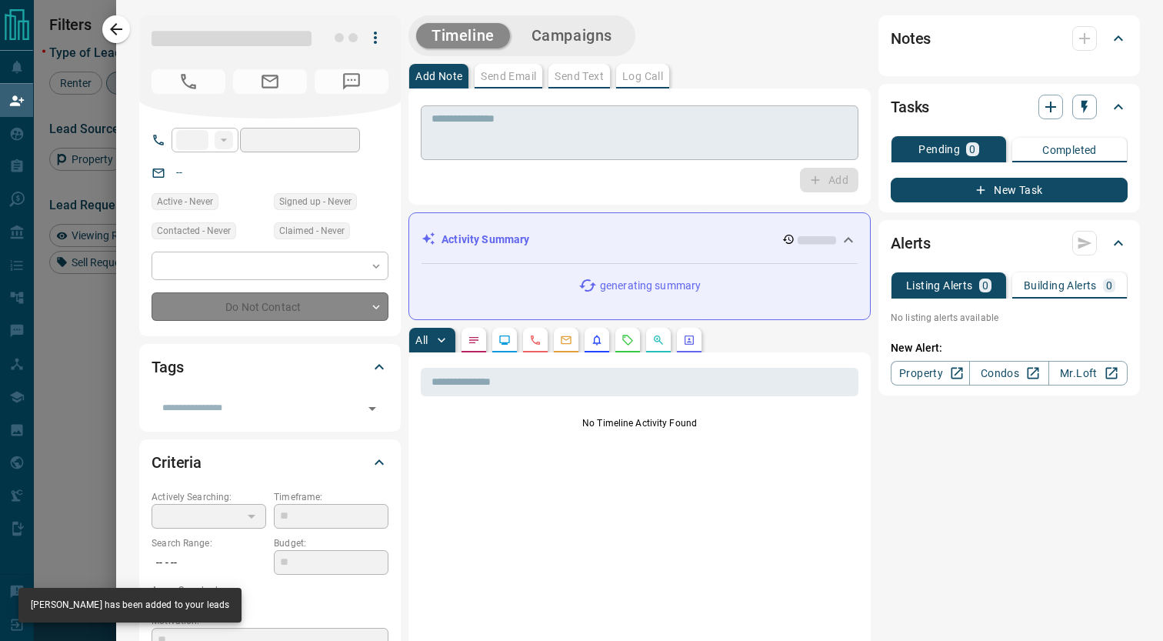
type input "**"
type input "**********"
type input "**"
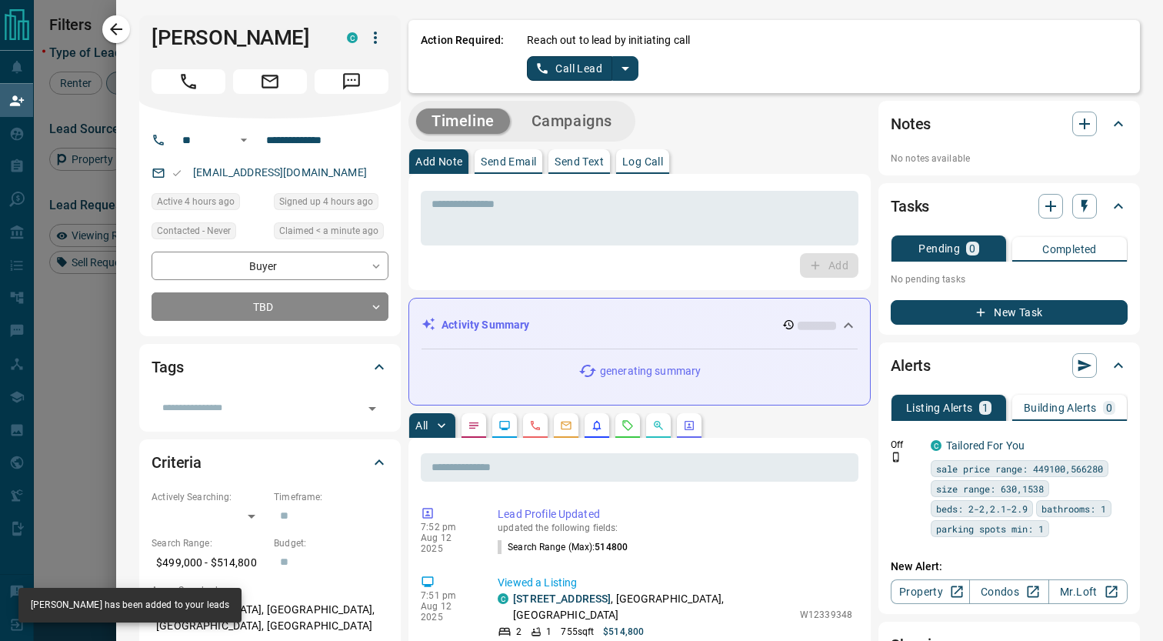
click at [624, 65] on icon "split button" at bounding box center [625, 68] width 18 height 18
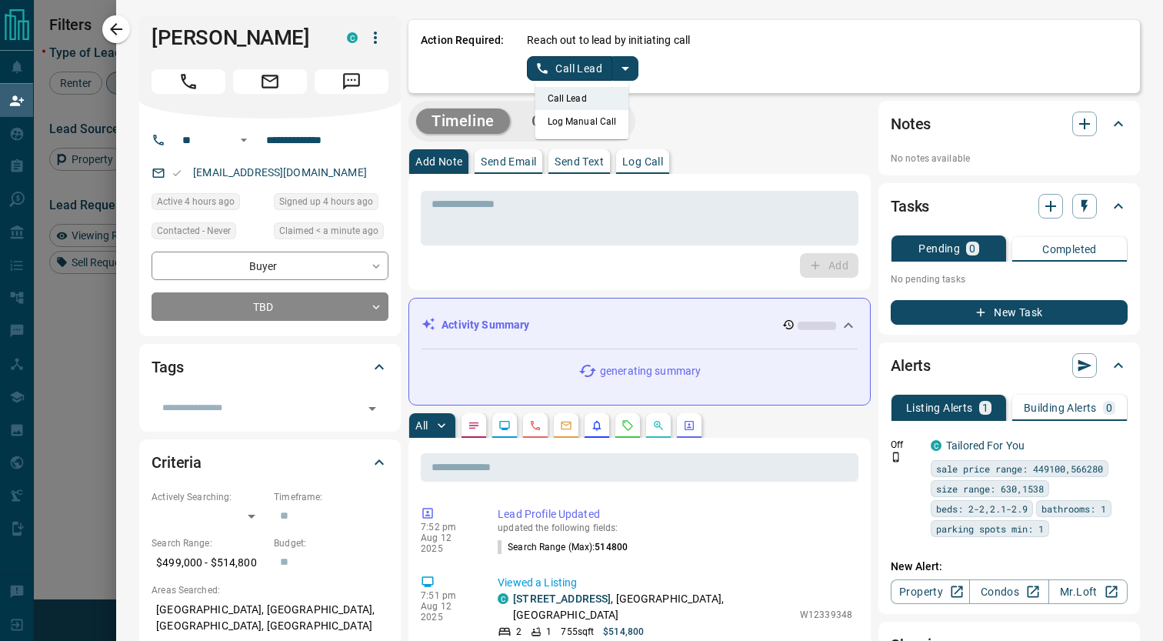
click at [585, 121] on li "Log Manual Call" at bounding box center [582, 121] width 94 height 23
click at [559, 73] on button "Log Manual Call" at bounding box center [578, 68] width 102 height 25
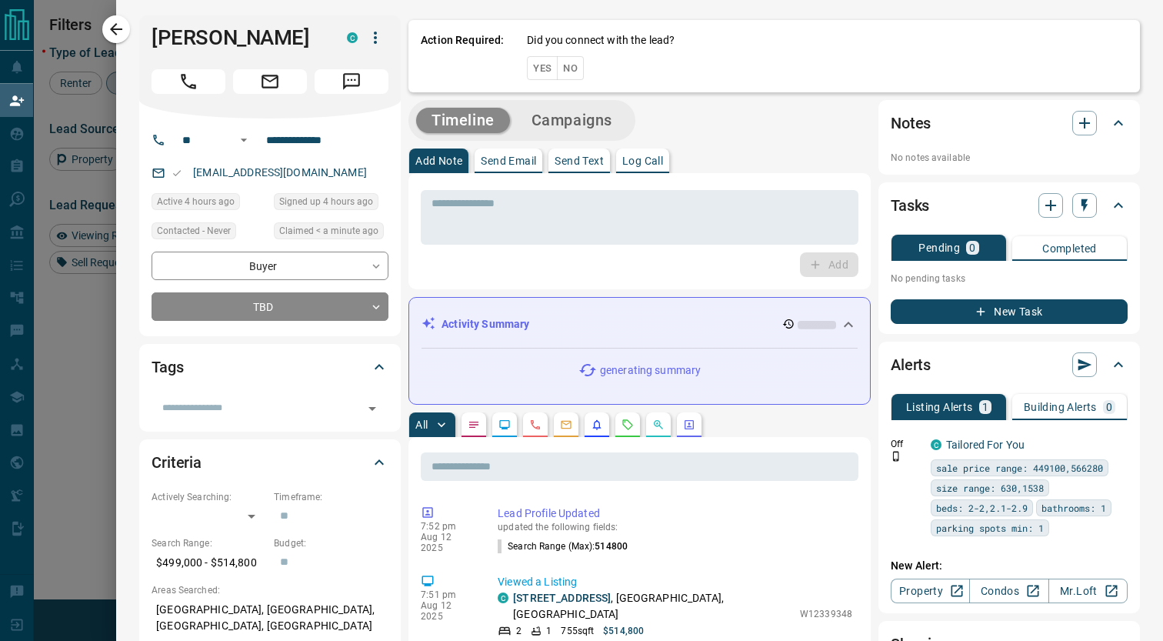
click at [570, 72] on button "No" at bounding box center [570, 68] width 27 height 24
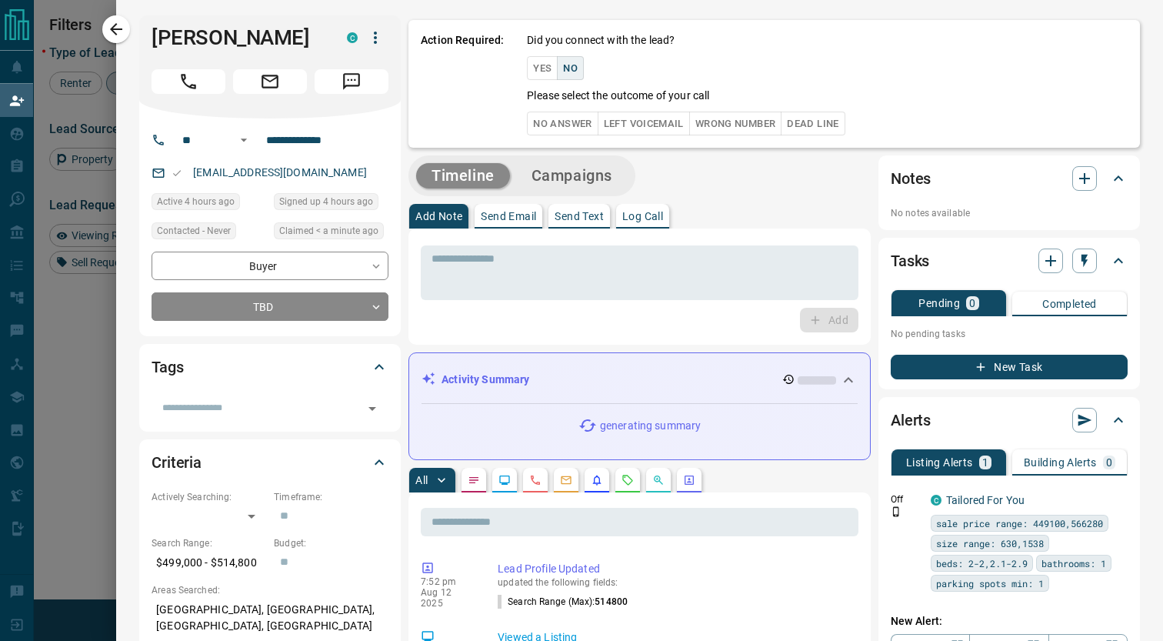
click at [561, 119] on button "No Answer" at bounding box center [562, 124] width 71 height 24
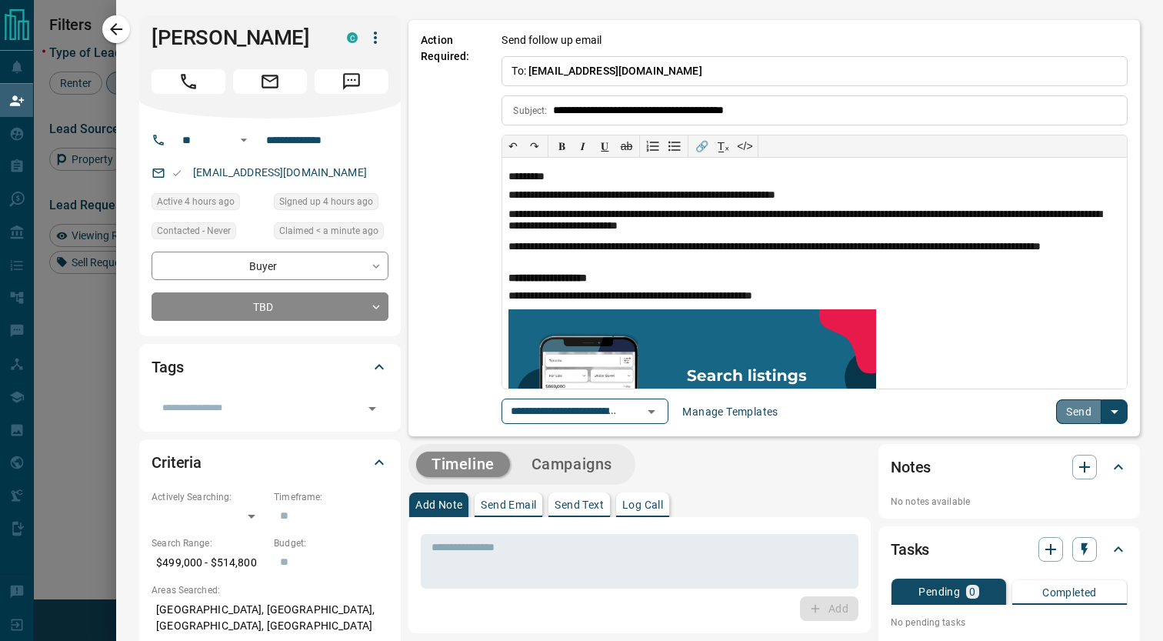
click at [1069, 409] on button "Send" at bounding box center [1078, 411] width 45 height 25
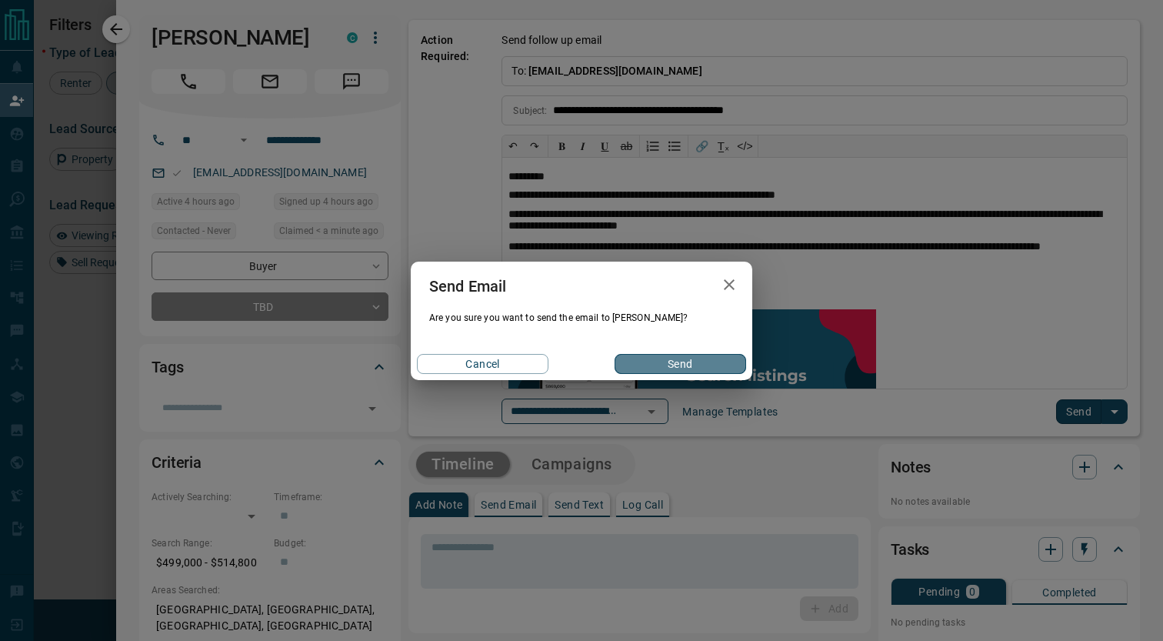
click at [722, 359] on button "Send" at bounding box center [681, 364] width 132 height 20
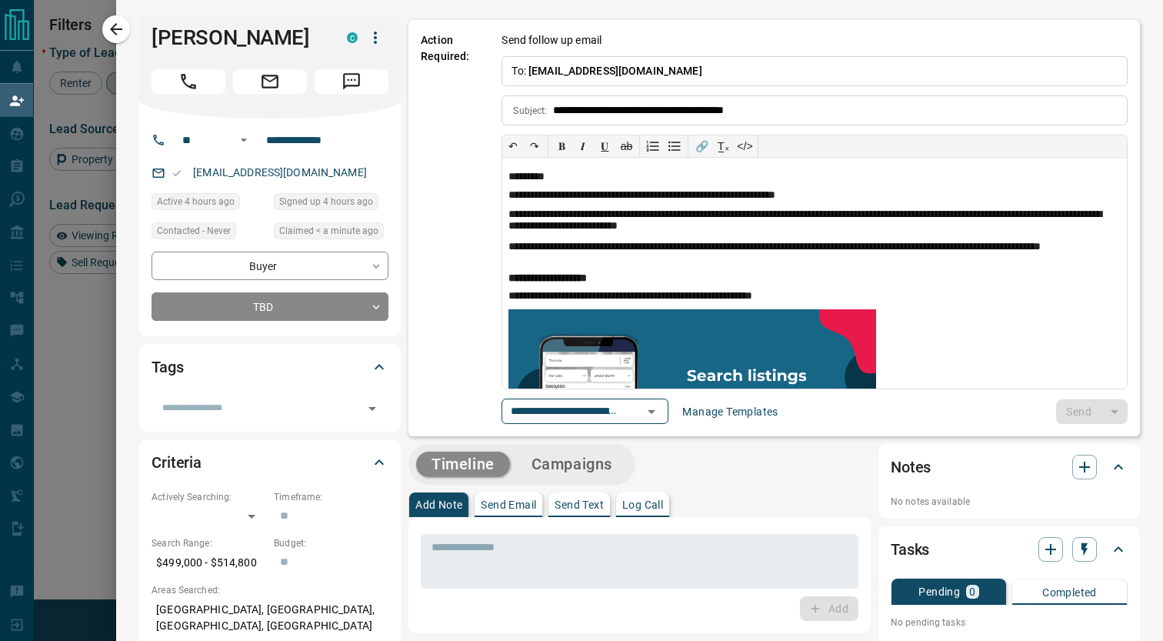
click at [94, 328] on div at bounding box center [581, 320] width 1163 height 641
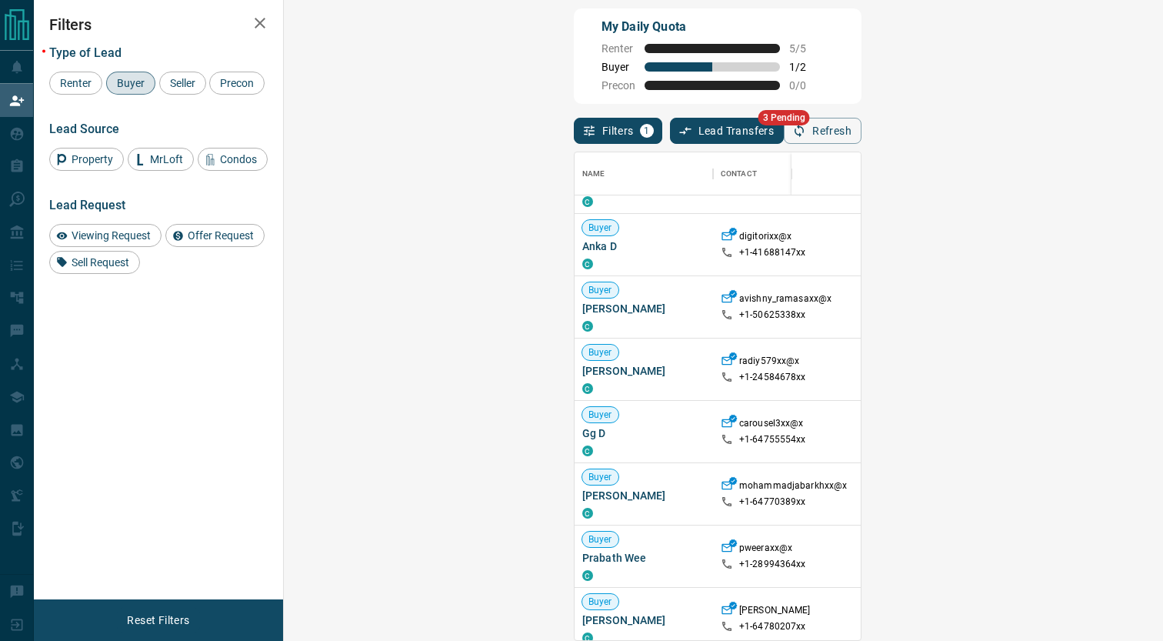
scroll to position [353, 0]
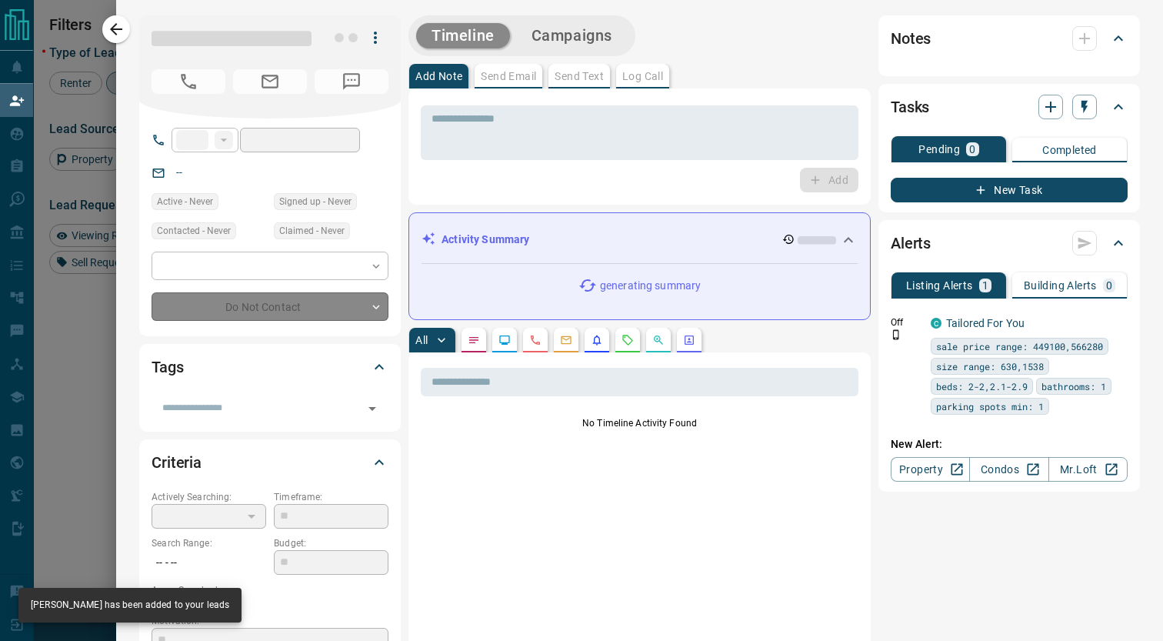
type input "**"
type input "**********"
type input "**"
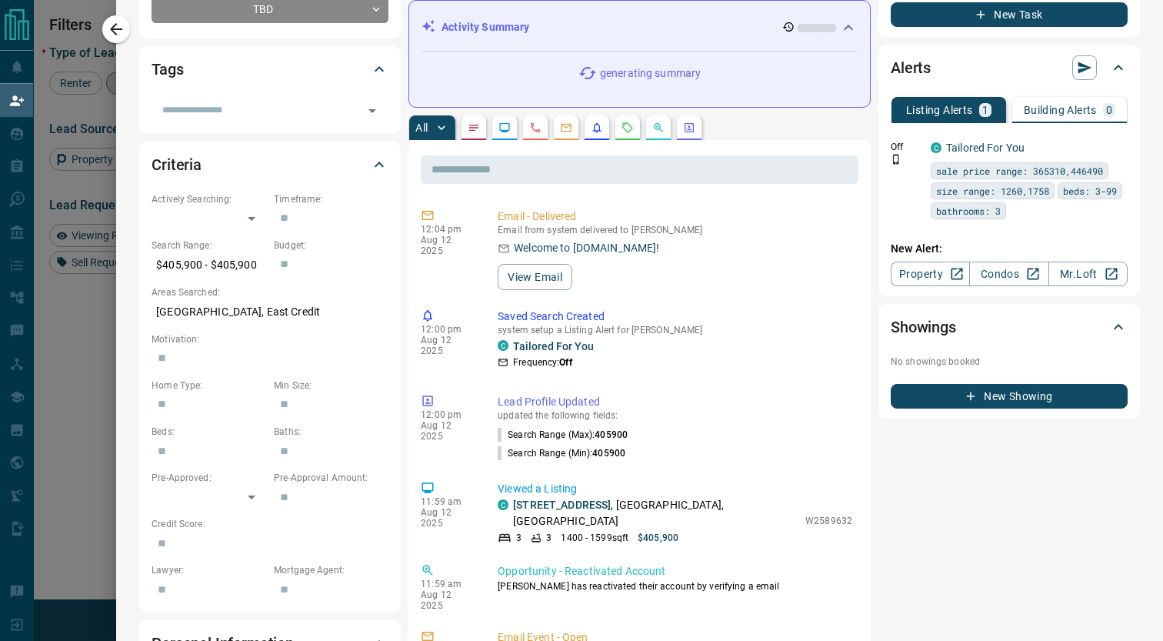
scroll to position [0, 0]
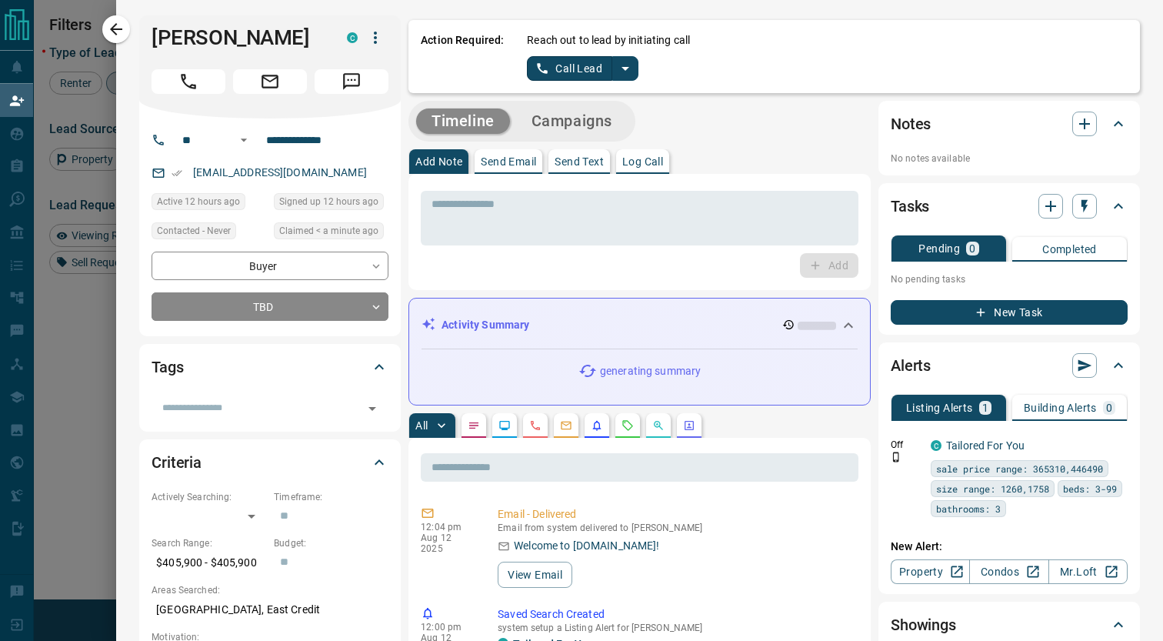
click at [625, 68] on icon "split button" at bounding box center [626, 69] width 8 height 4
click at [575, 118] on li "Log Manual Call" at bounding box center [582, 121] width 94 height 23
click at [564, 74] on button "Log Manual Call" at bounding box center [578, 68] width 102 height 25
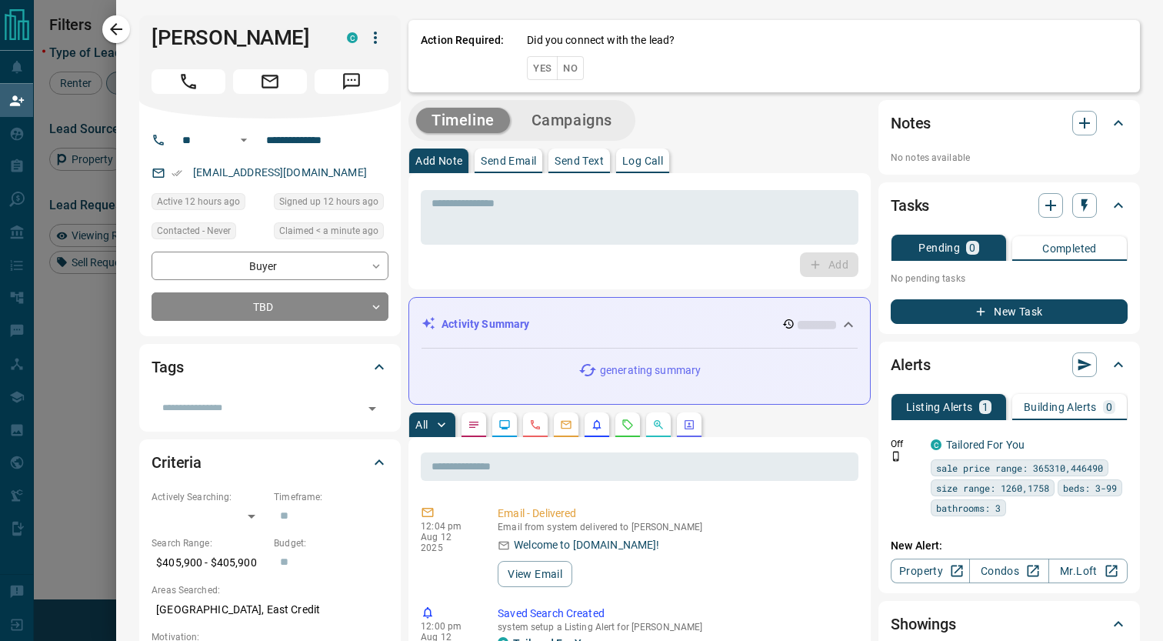
click at [569, 78] on button "No" at bounding box center [570, 68] width 27 height 24
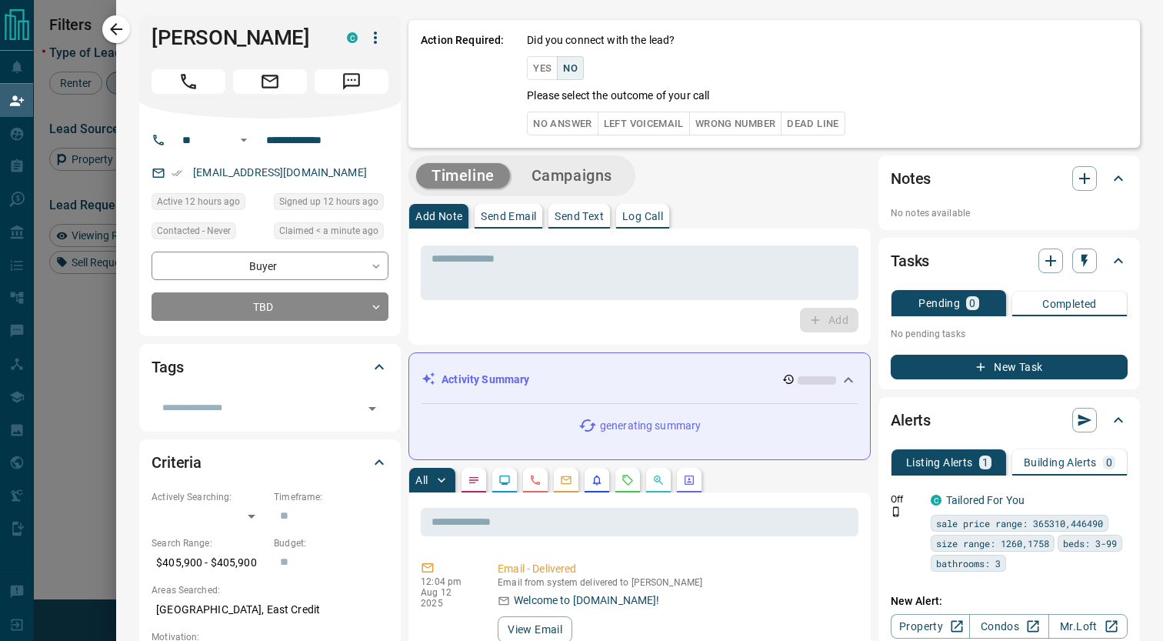
click at [568, 125] on button "No Answer" at bounding box center [562, 124] width 71 height 24
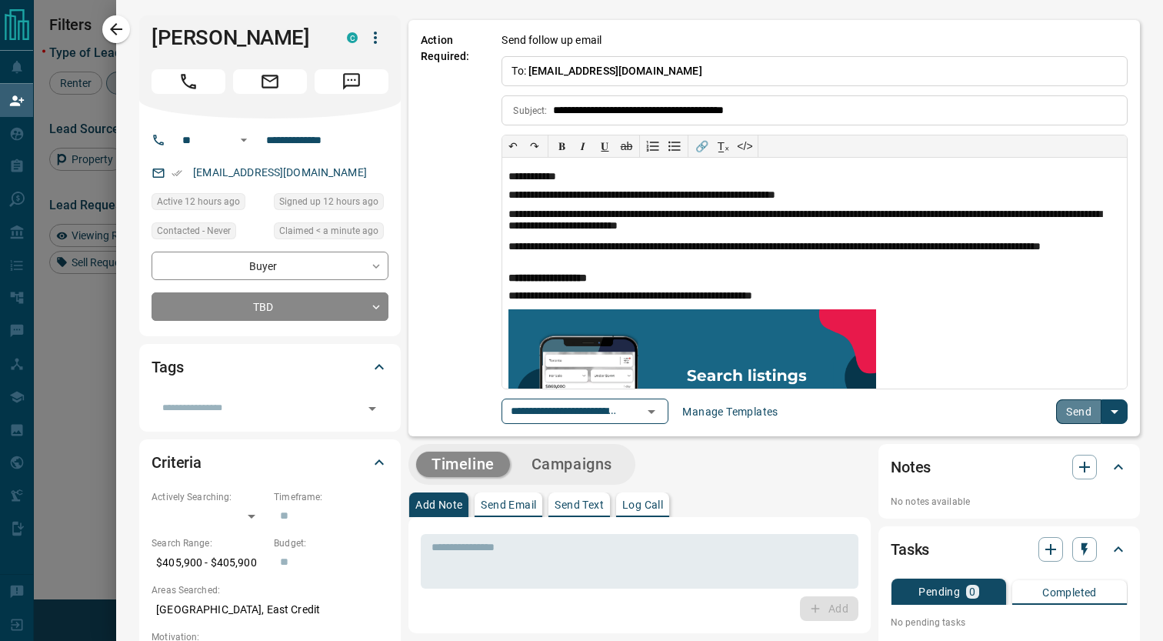
click at [1075, 409] on button "Send" at bounding box center [1078, 411] width 45 height 25
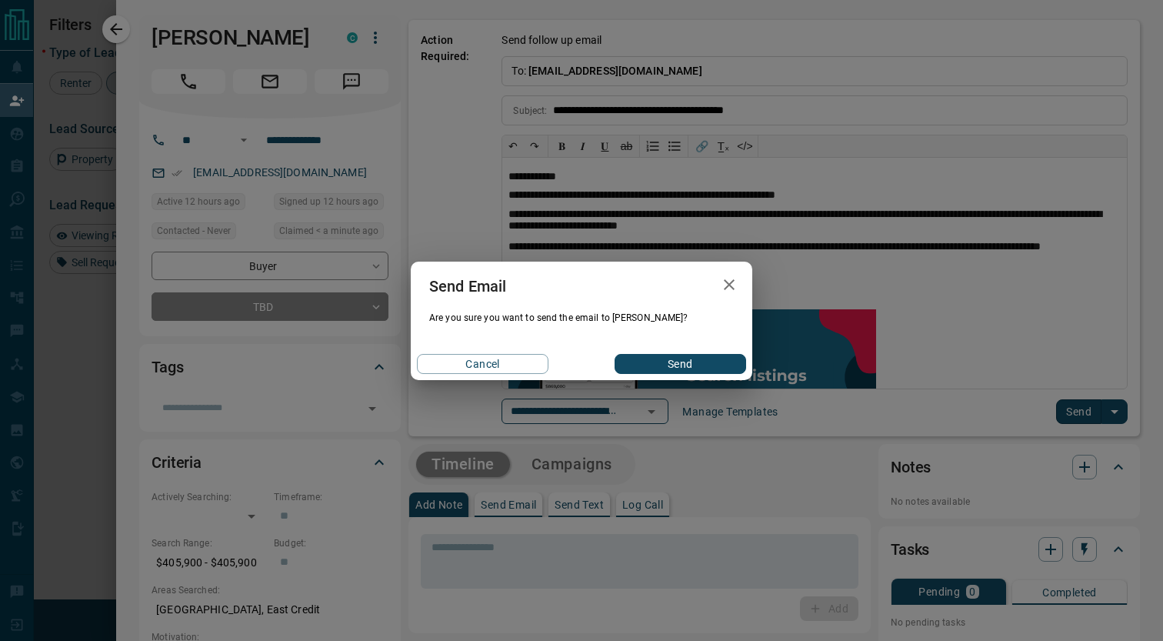
click at [665, 366] on button "Send" at bounding box center [681, 364] width 132 height 20
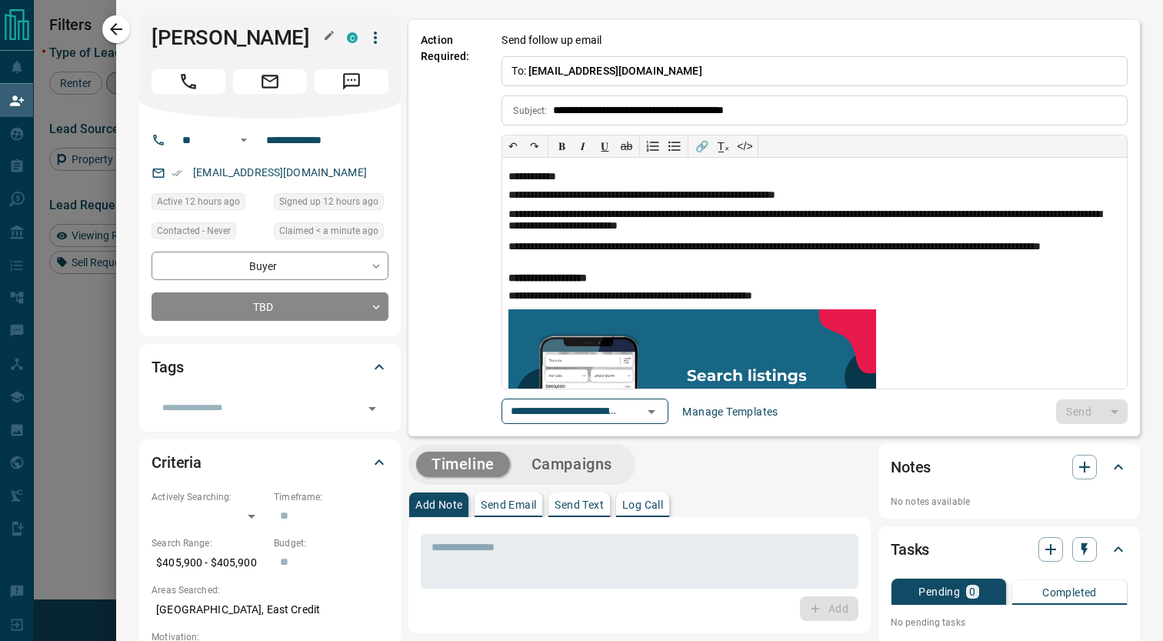
click at [183, 49] on h1 "[PERSON_NAME]" at bounding box center [238, 37] width 172 height 25
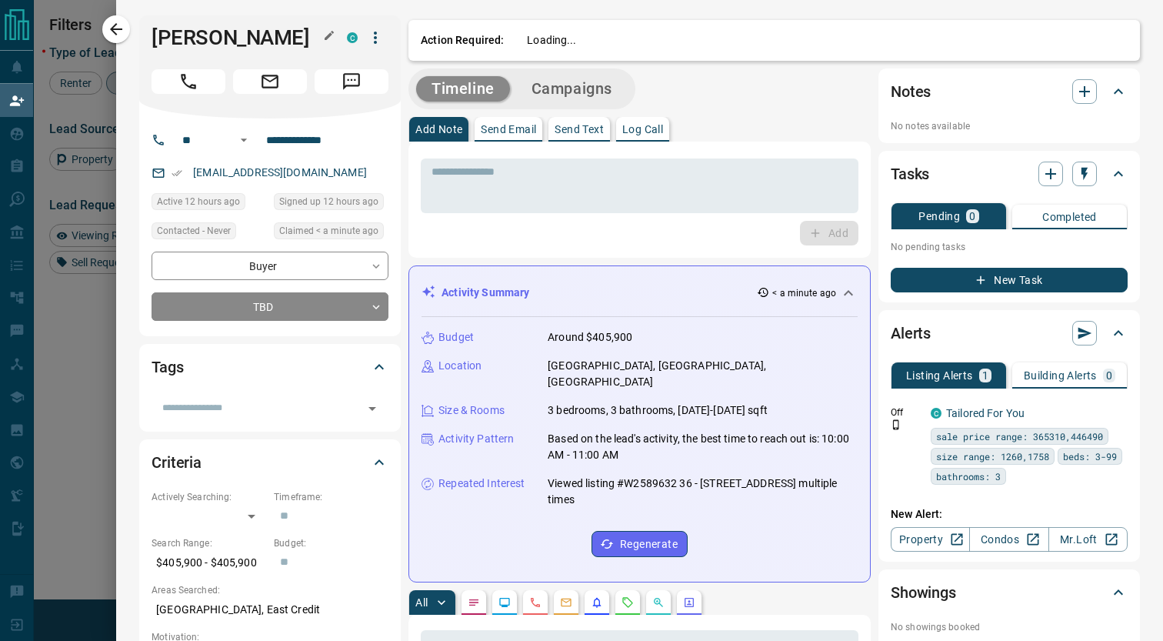
click at [183, 49] on h1 "[PERSON_NAME]" at bounding box center [238, 37] width 172 height 25
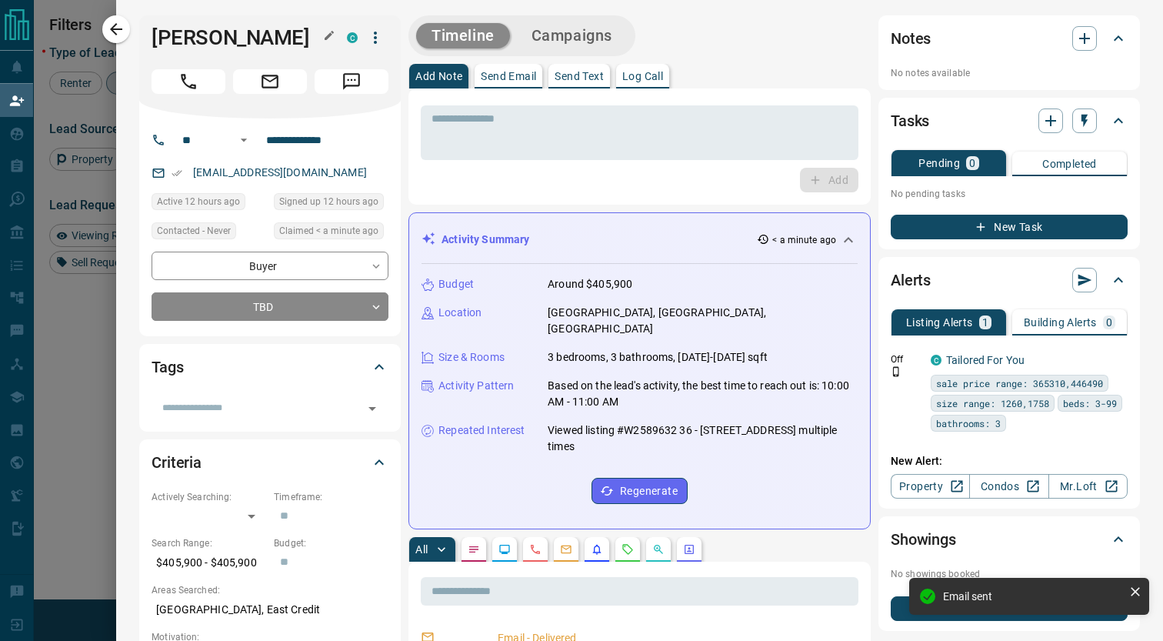
click at [183, 49] on h1 "[PERSON_NAME]" at bounding box center [238, 37] width 172 height 25
